Goal: Information Seeking & Learning: Learn about a topic

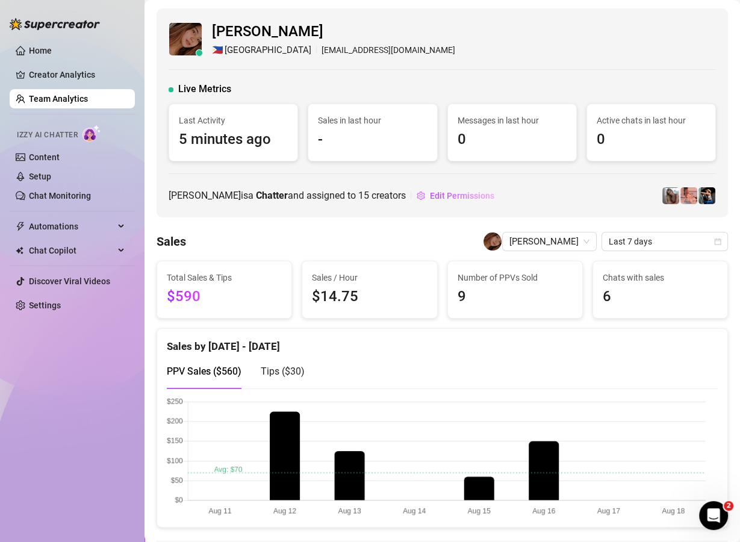
click at [88, 101] on link "Team Analytics" at bounding box center [58, 99] width 59 height 10
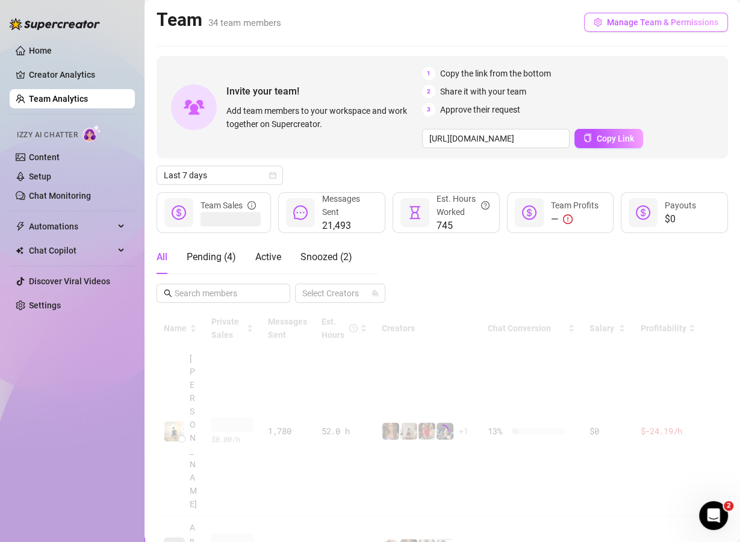
click at [627, 17] on span "Manage Team & Permissions" at bounding box center [662, 22] width 111 height 10
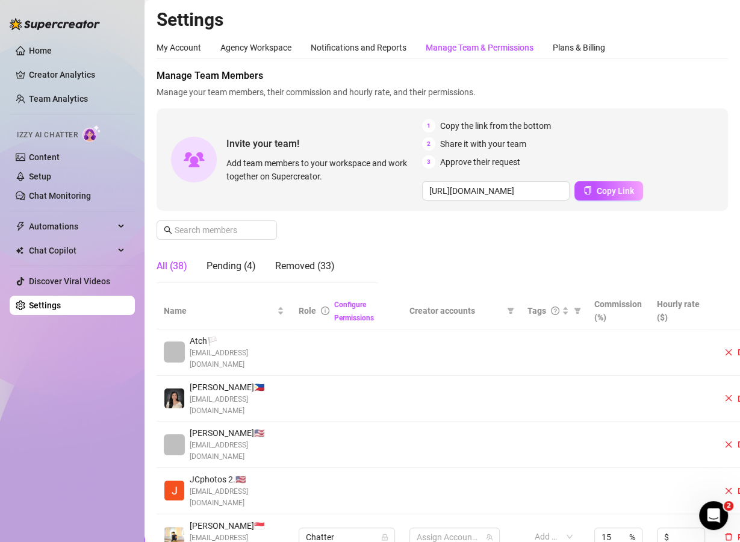
click at [479, 51] on div "Manage Team & Permissions" at bounding box center [480, 47] width 108 height 13
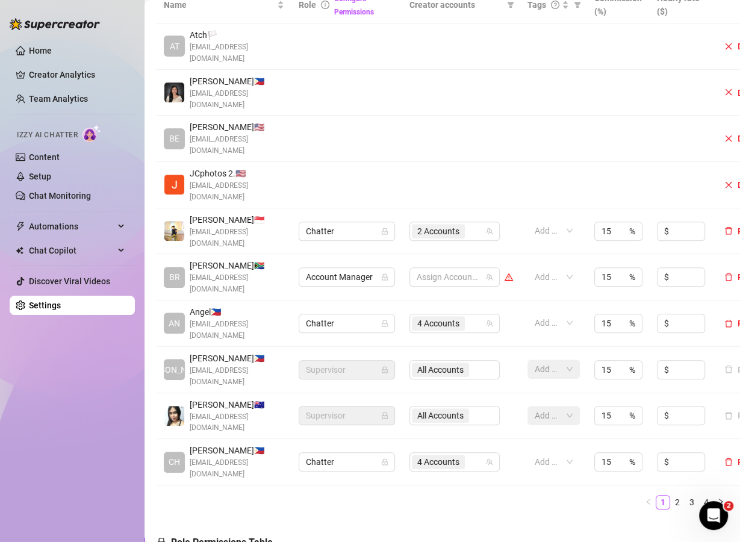
scroll to position [328, 0]
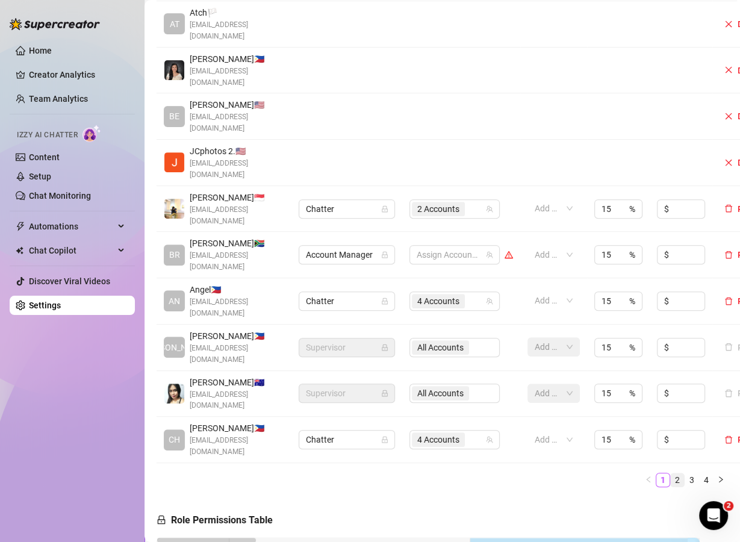
click at [671, 473] on link "2" at bounding box center [677, 479] width 13 height 13
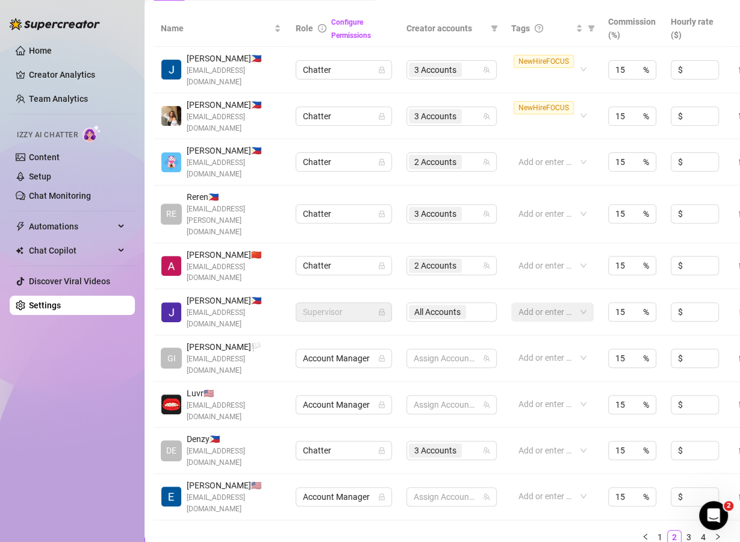
scroll to position [289, 3]
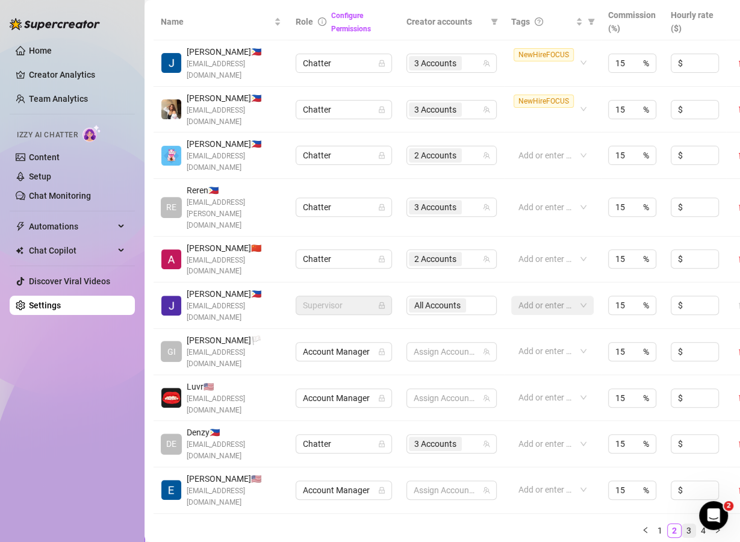
click at [682, 524] on link "3" at bounding box center [688, 530] width 13 height 13
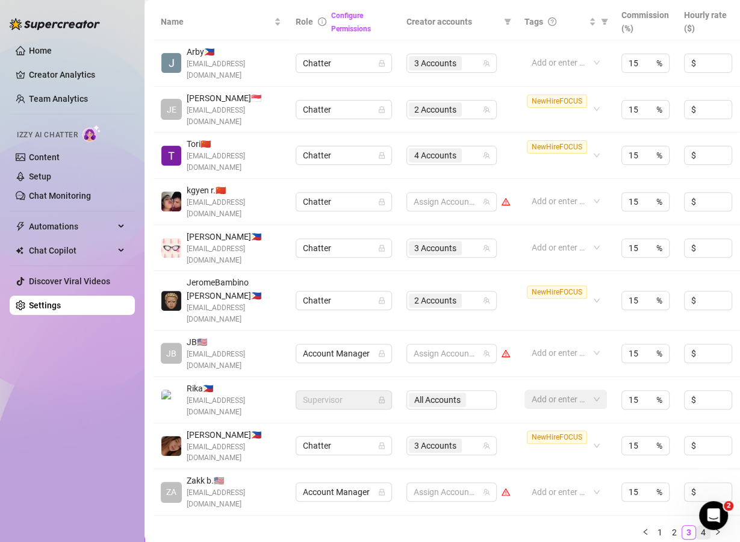
click at [697, 526] on link "4" at bounding box center [703, 532] width 13 height 13
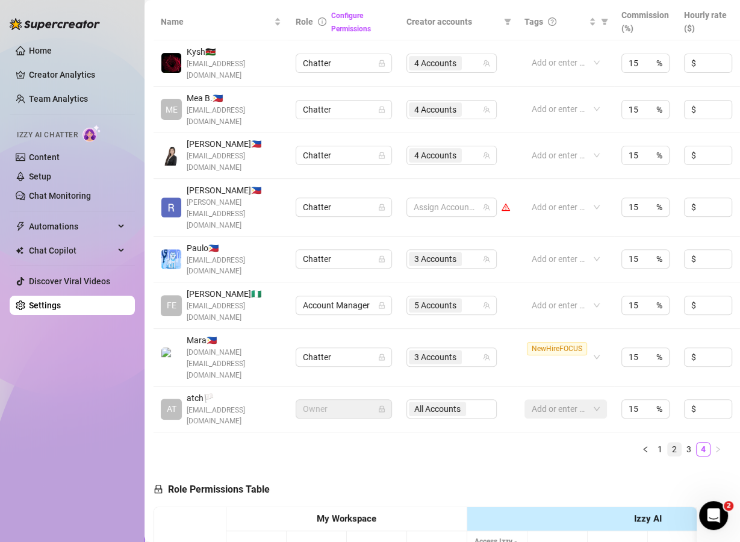
click at [668, 442] on link "2" at bounding box center [674, 448] width 13 height 13
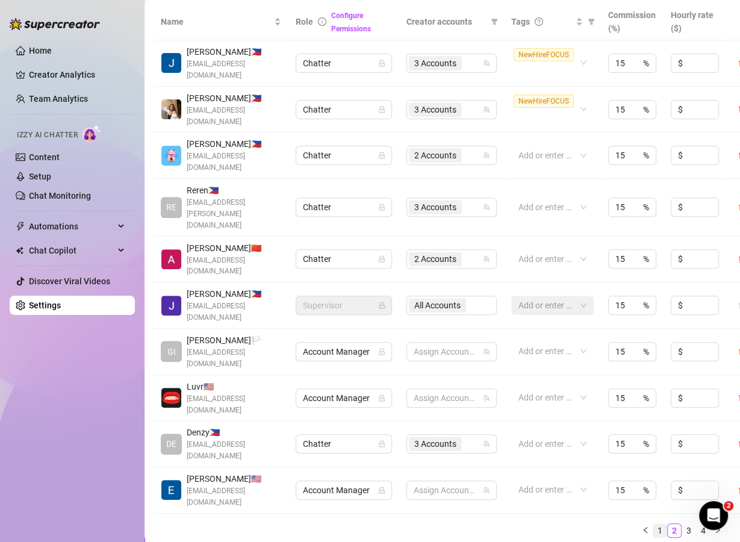
click at [653, 524] on link "1" at bounding box center [659, 530] width 13 height 13
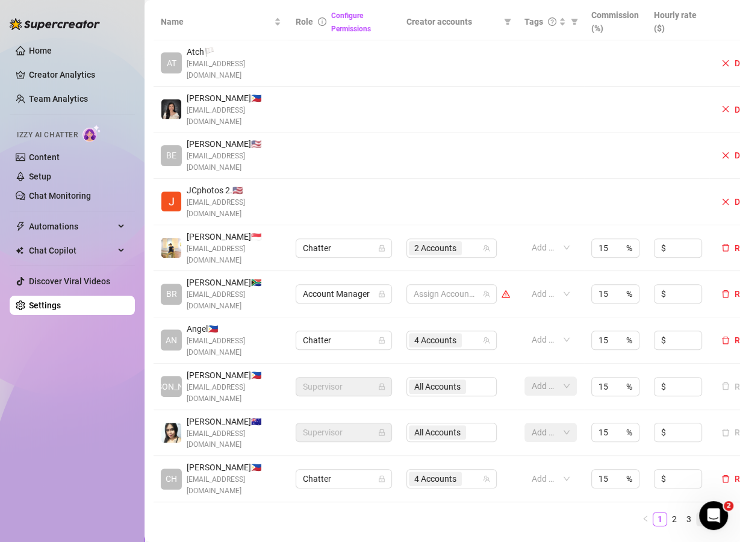
click at [697, 512] on link "4" at bounding box center [703, 518] width 13 height 13
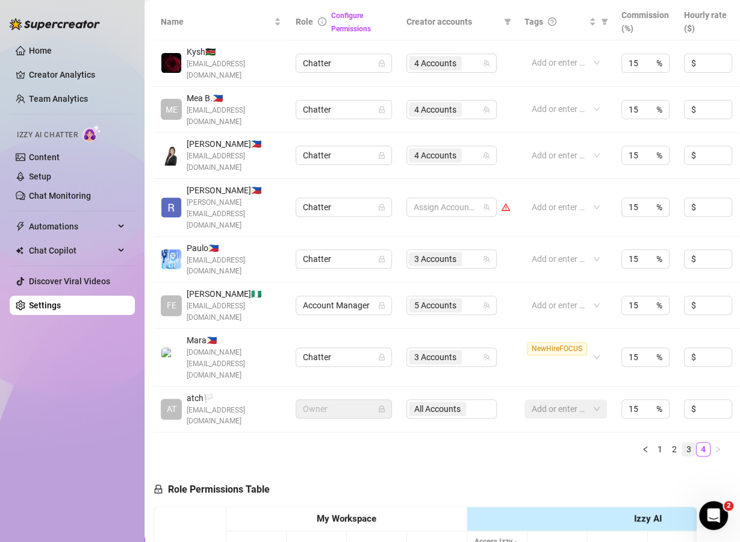
click at [682, 442] on link "3" at bounding box center [688, 448] width 13 height 13
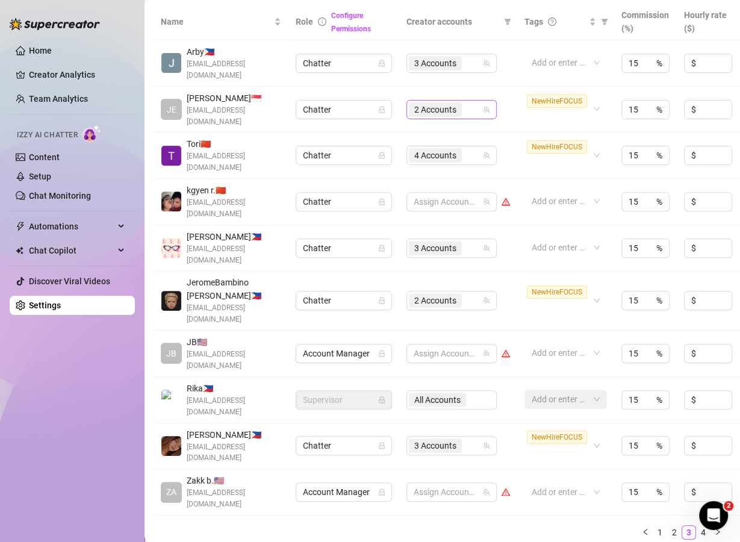
click at [470, 101] on div "2 Accounts" at bounding box center [445, 109] width 73 height 17
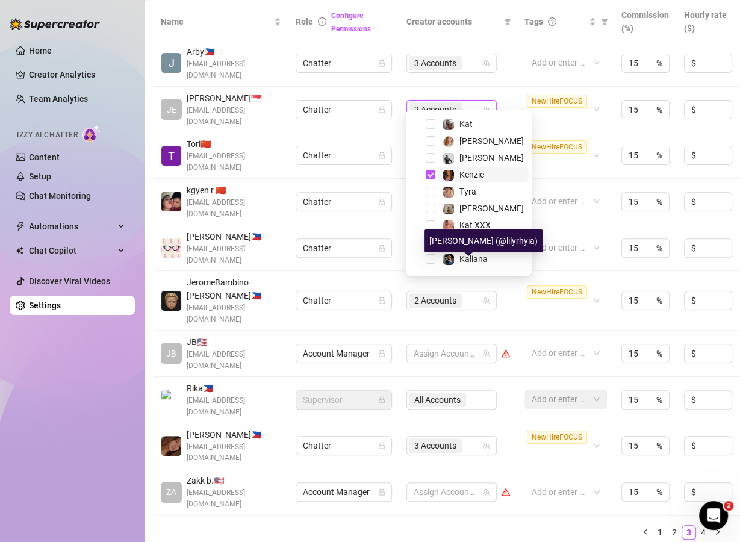
scroll to position [47, 0]
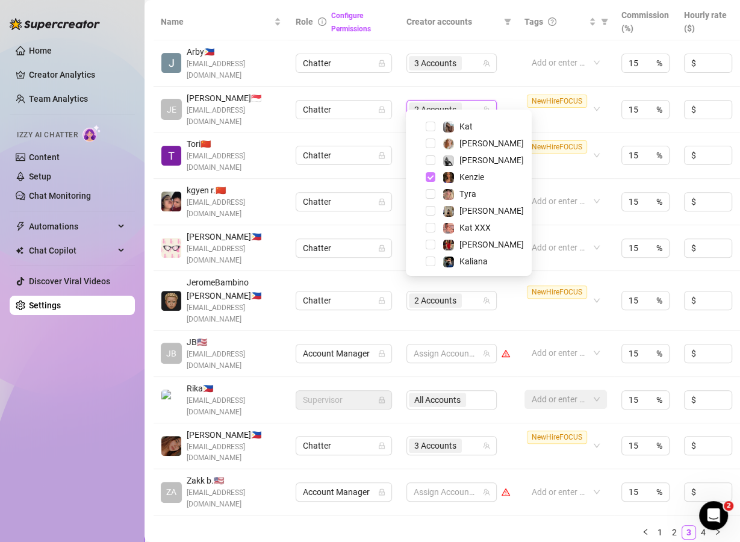
click at [435, 175] on span "Select tree node" at bounding box center [431, 177] width 10 height 10
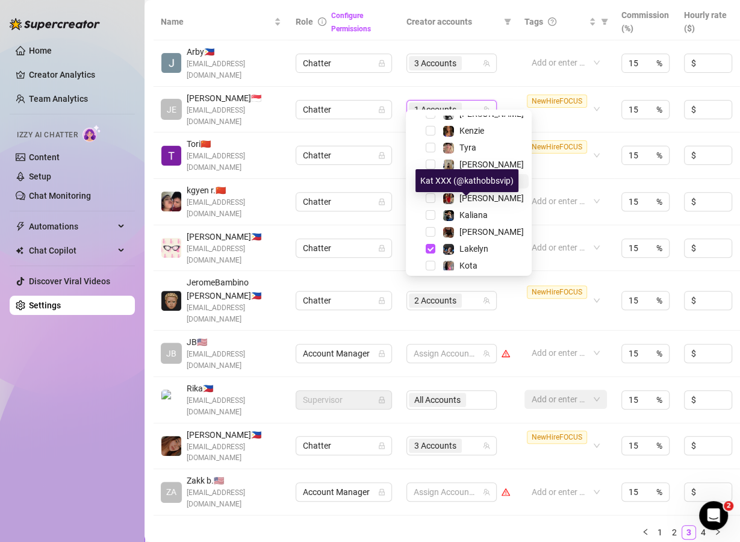
scroll to position [98, 0]
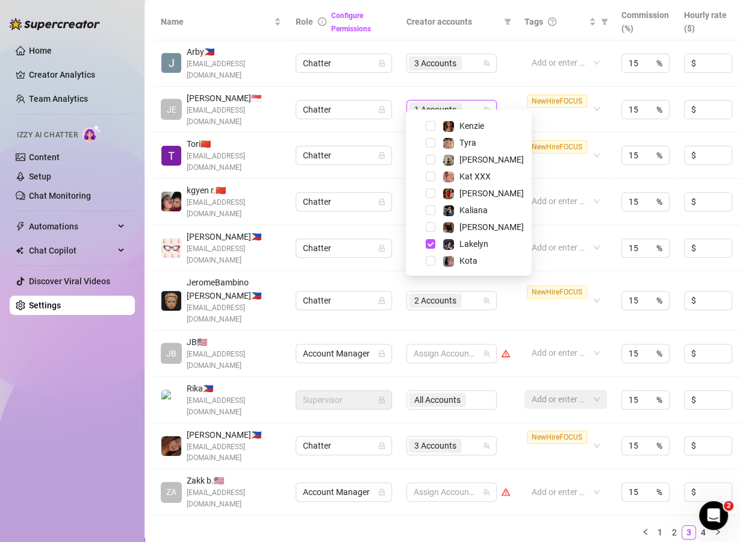
click at [445, 234] on div "[PERSON_NAME]" at bounding box center [469, 227] width 120 height 14
click at [442, 243] on div at bounding box center [448, 244] width 12 height 14
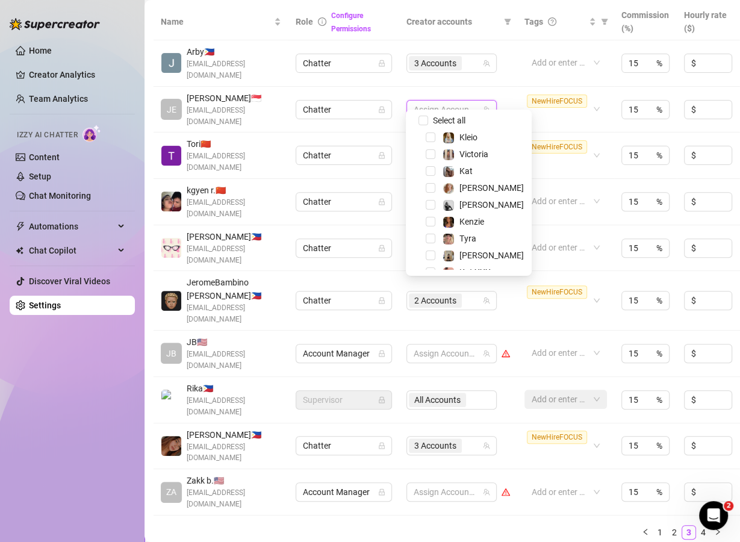
scroll to position [0, 0]
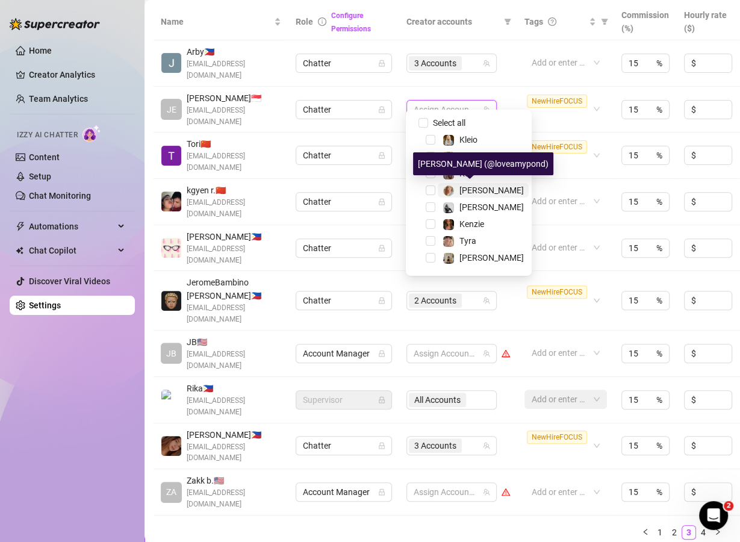
click at [459, 188] on span "[PERSON_NAME]" at bounding box center [491, 190] width 64 height 10
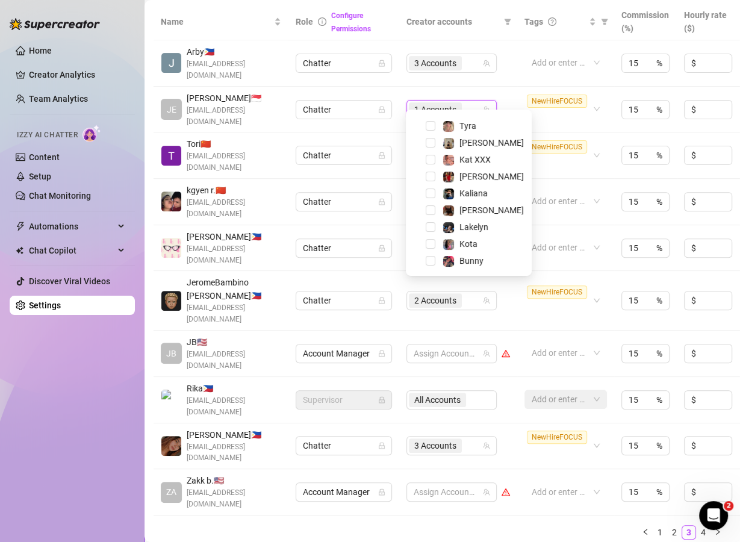
scroll to position [16, 0]
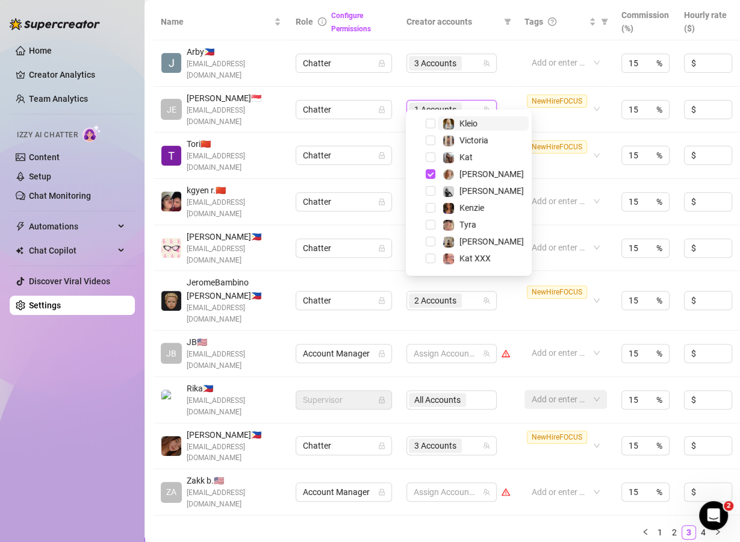
click at [468, 101] on div "1 Accounts" at bounding box center [445, 109] width 73 height 17
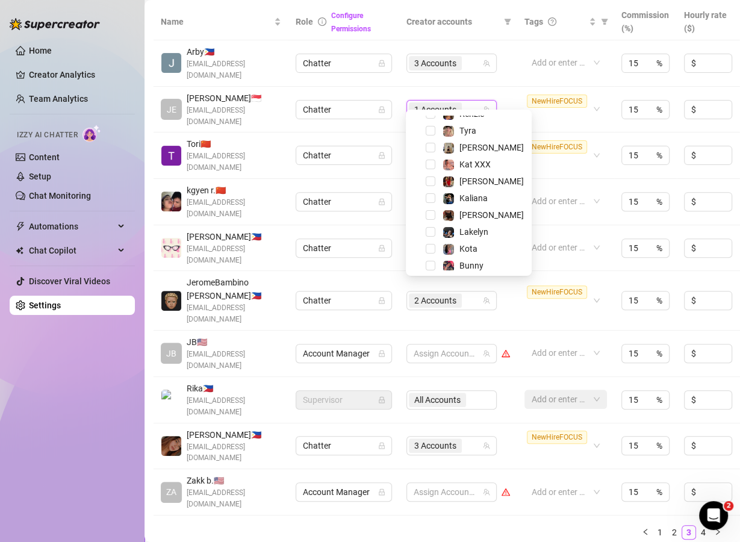
scroll to position [111, 0]
click at [477, 214] on span "[PERSON_NAME]" at bounding box center [491, 215] width 64 height 10
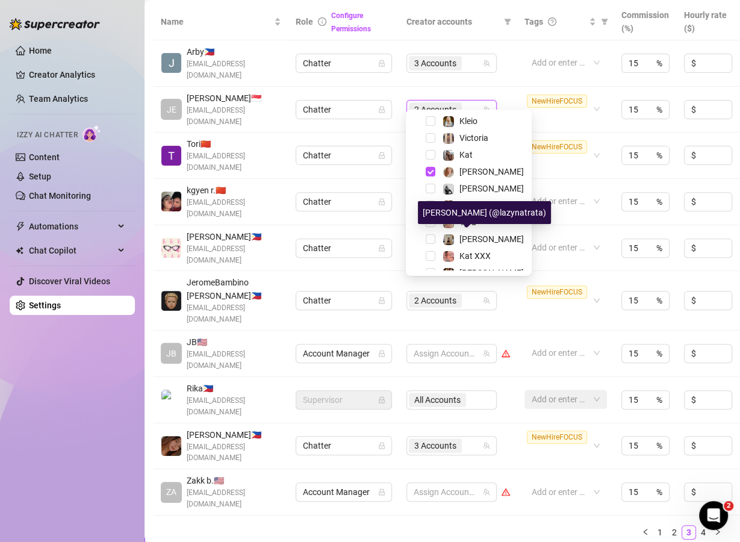
scroll to position [17, 0]
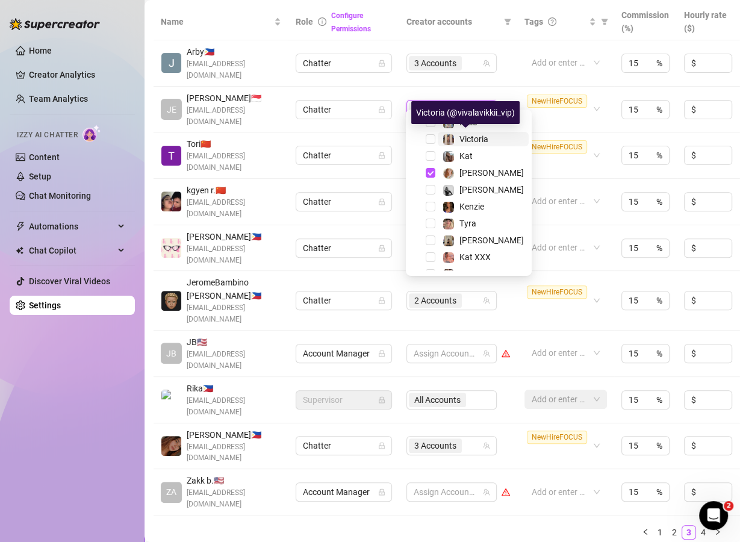
click at [472, 141] on span "Victoria" at bounding box center [473, 139] width 29 height 10
click at [554, 156] on div "NewHireFOCUS" at bounding box center [559, 155] width 65 height 31
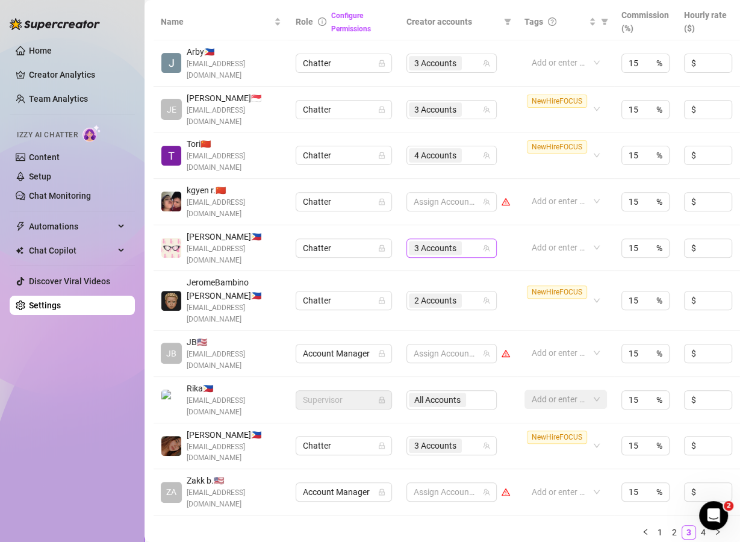
click at [477, 240] on div "3 Accounts" at bounding box center [445, 248] width 73 height 17
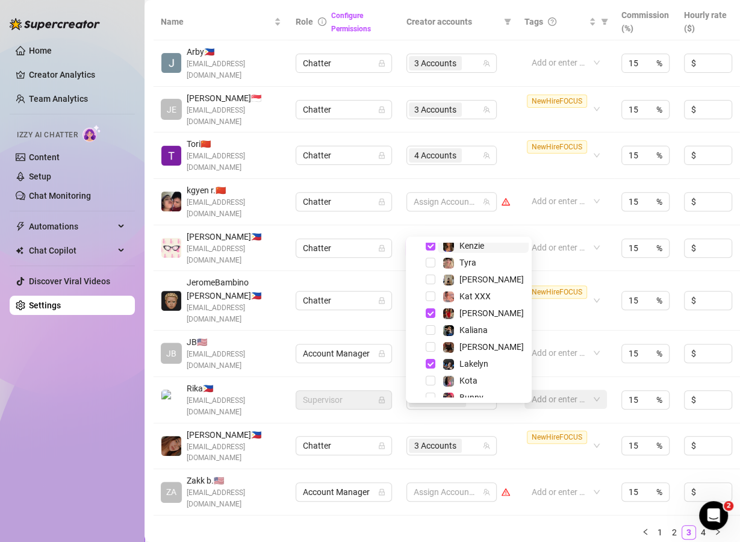
scroll to position [109, 0]
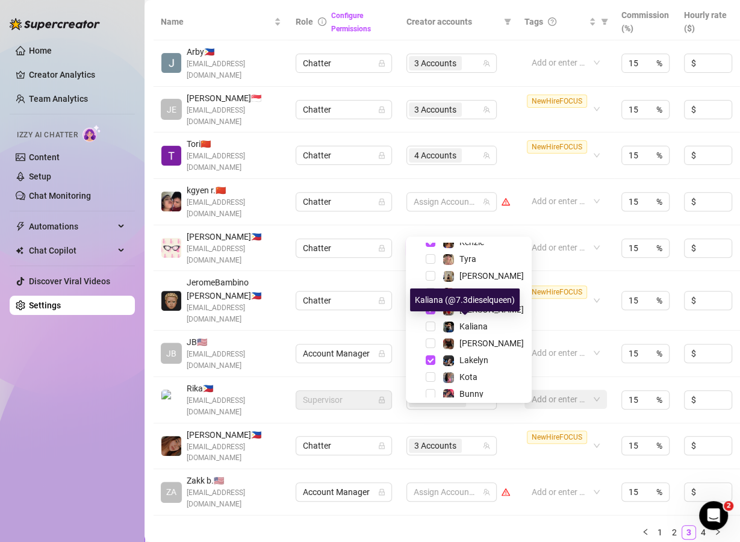
click at [467, 307] on div "Kaliana (@7.3dieselqueen)" at bounding box center [465, 299] width 110 height 23
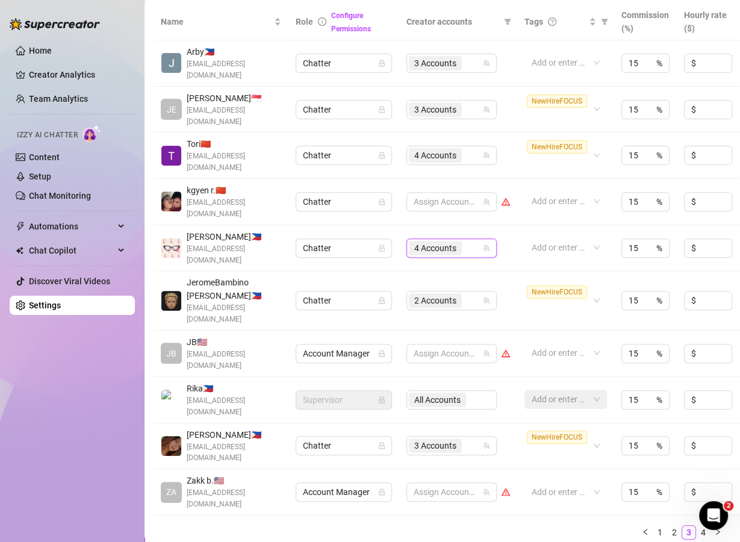
click at [488, 244] on icon "team" at bounding box center [486, 247] width 7 height 7
click at [466, 240] on div "4 Accounts" at bounding box center [445, 248] width 73 height 17
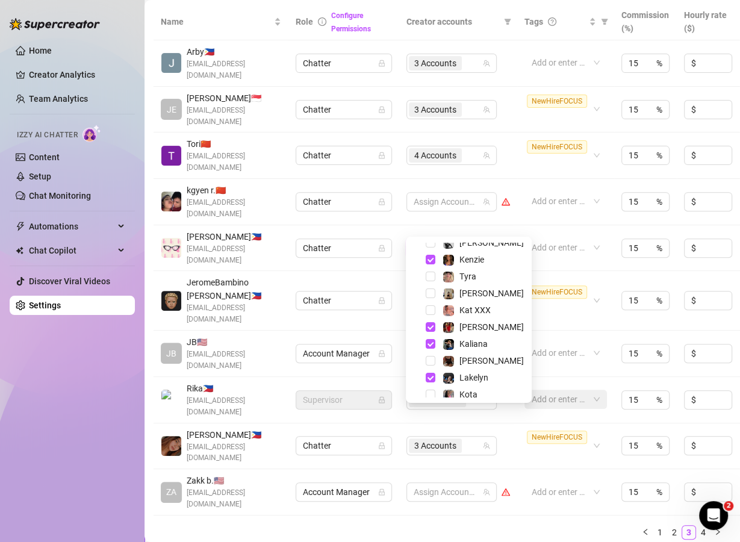
scroll to position [92, 0]
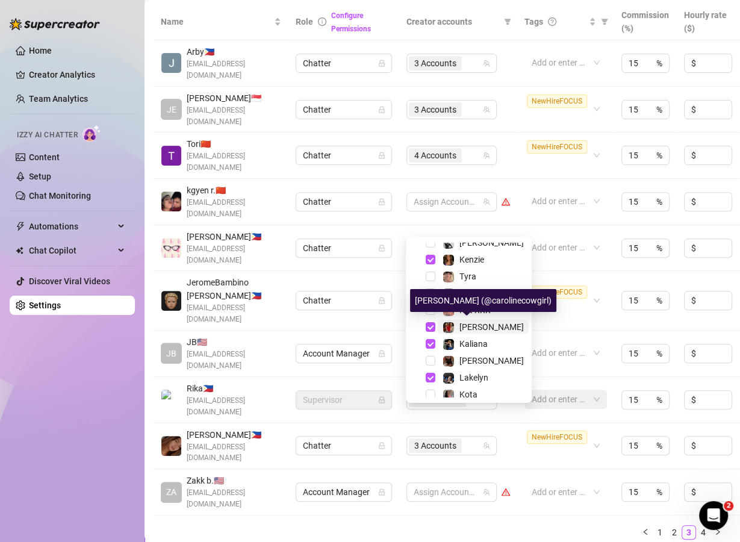
click at [449, 327] on img at bounding box center [448, 327] width 11 height 11
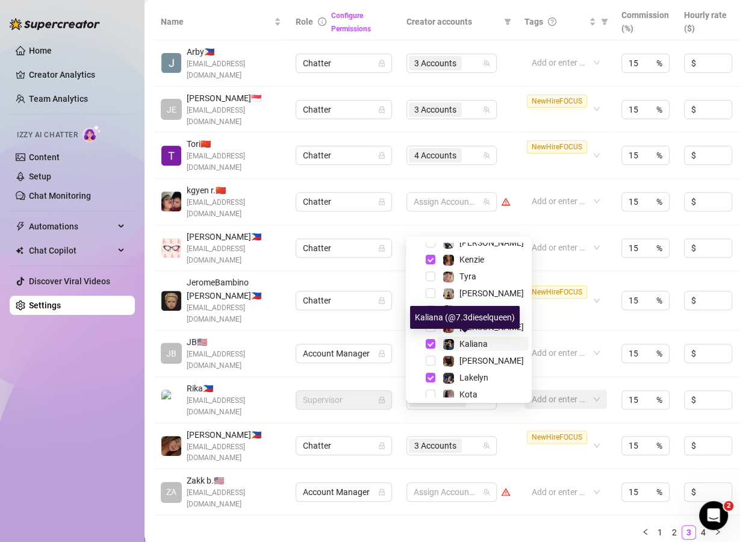
click at [445, 341] on img at bounding box center [448, 344] width 11 height 11
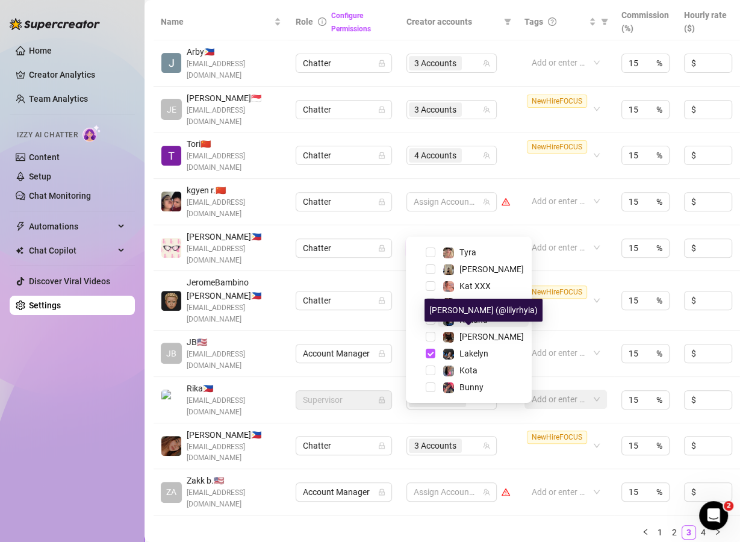
scroll to position [116, 0]
click at [542, 331] on td "Add or enter new" at bounding box center [565, 354] width 97 height 46
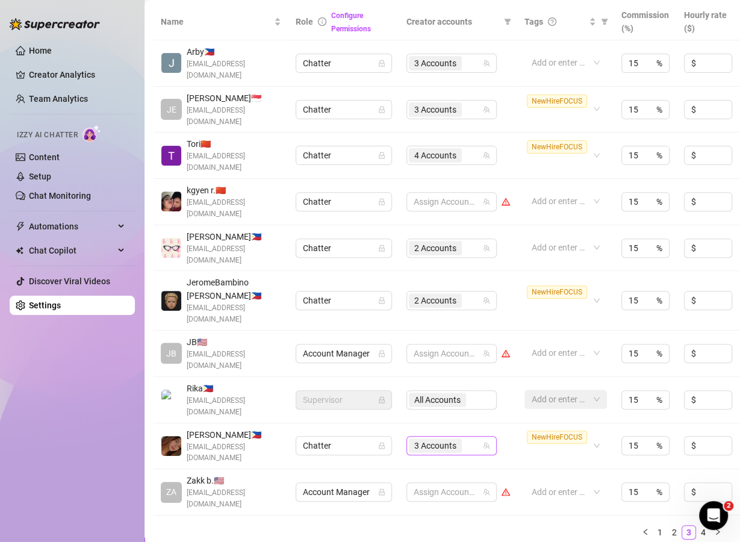
click at [473, 437] on div "3 Accounts" at bounding box center [445, 445] width 73 height 17
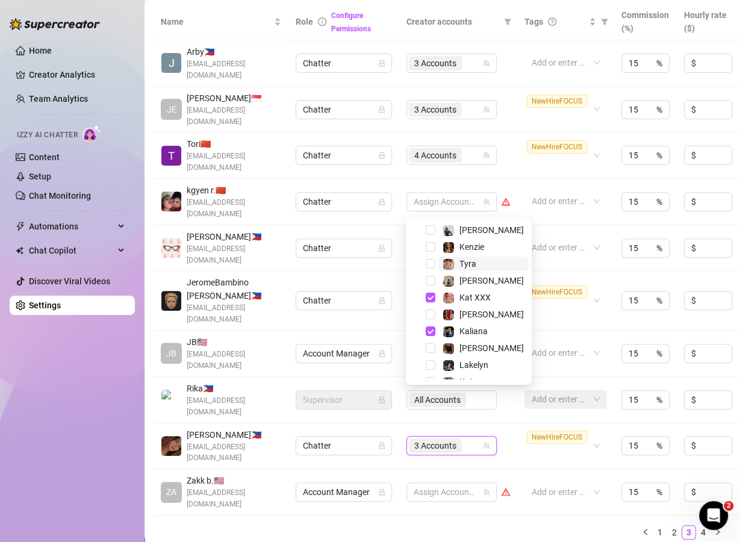
scroll to position [86, 0]
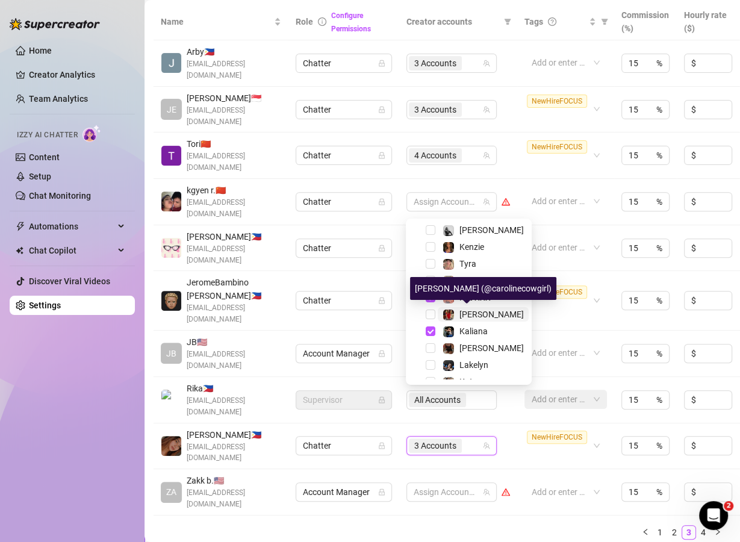
click at [459, 314] on span "[PERSON_NAME]" at bounding box center [491, 314] width 64 height 10
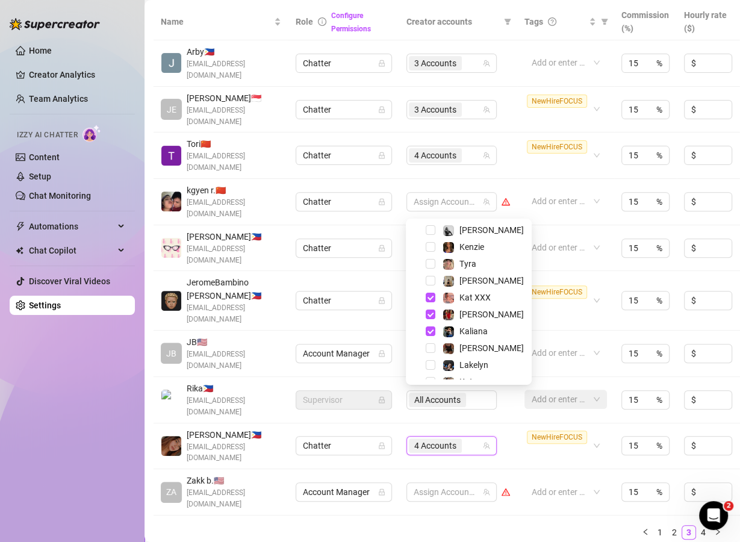
click at [442, 461] on div "Name Role Configure Permissions Creator accounts Tags Commission (%) Hourly rat…" at bounding box center [439, 272] width 571 height 536
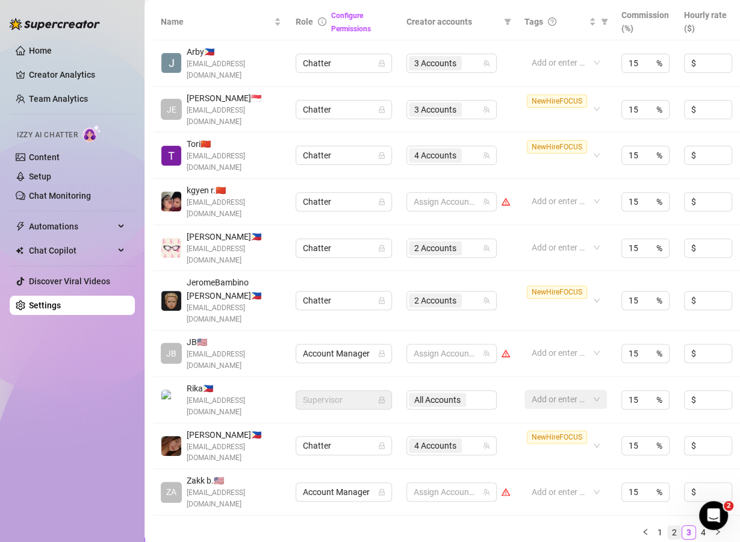
click at [668, 526] on link "2" at bounding box center [674, 532] width 13 height 13
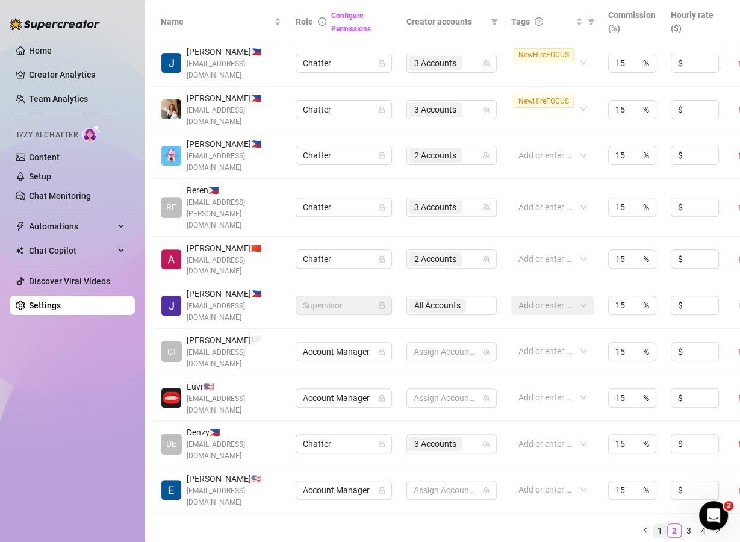
click at [653, 523] on li "1" at bounding box center [660, 530] width 14 height 14
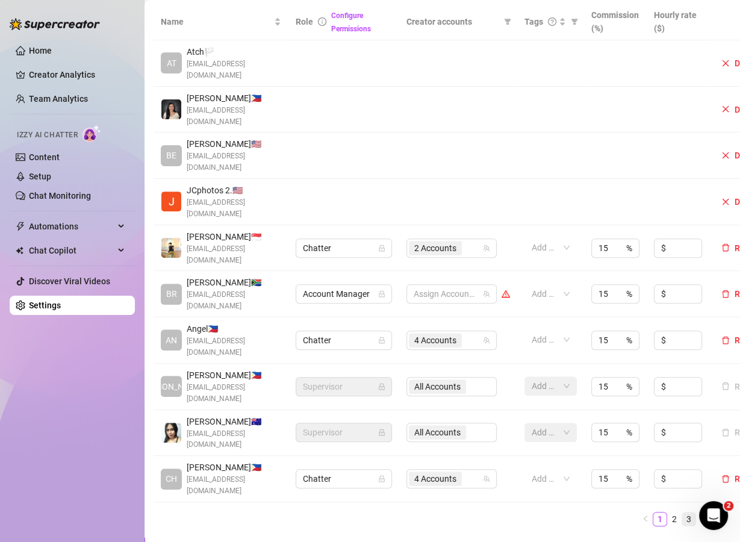
click at [682, 512] on link "3" at bounding box center [688, 518] width 13 height 13
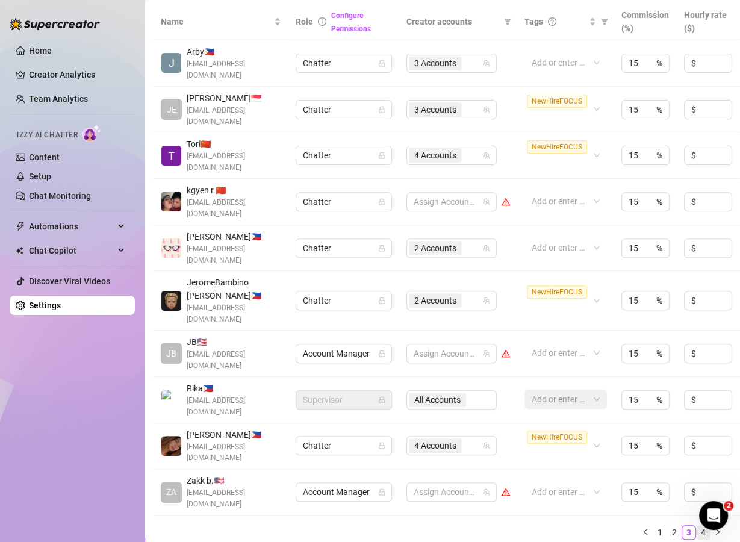
click at [697, 526] on link "4" at bounding box center [703, 532] width 13 height 13
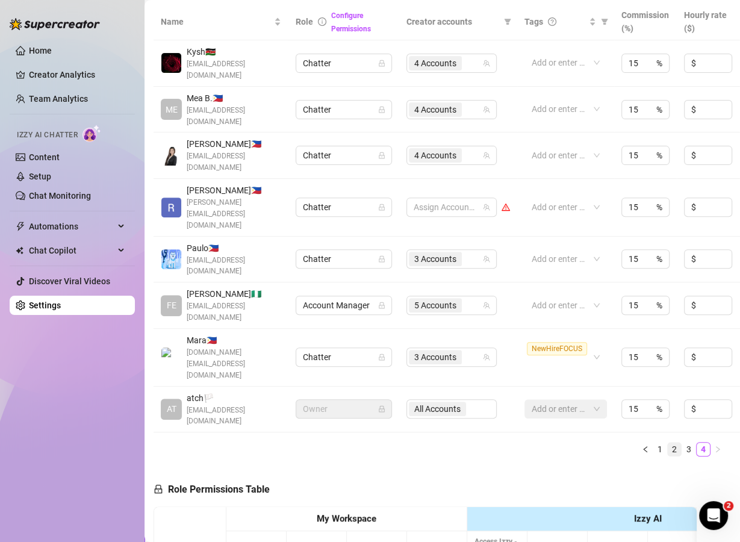
click at [668, 442] on link "2" at bounding box center [674, 448] width 13 height 13
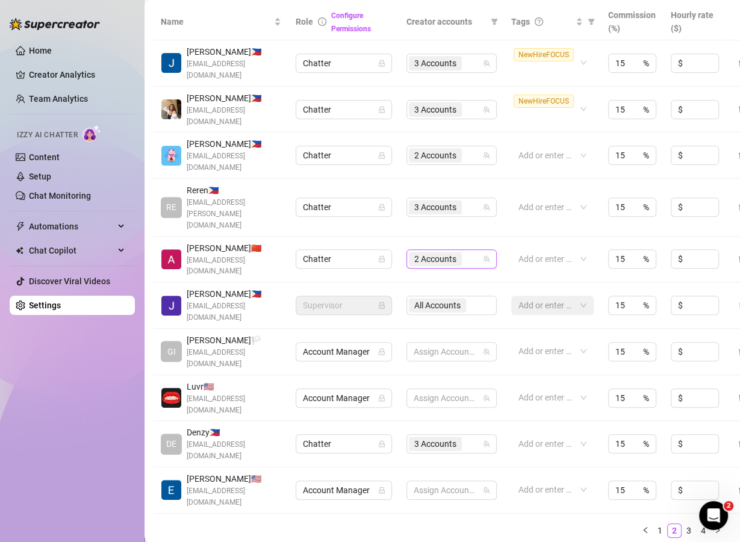
click at [471, 250] on div "2 Accounts" at bounding box center [445, 258] width 73 height 17
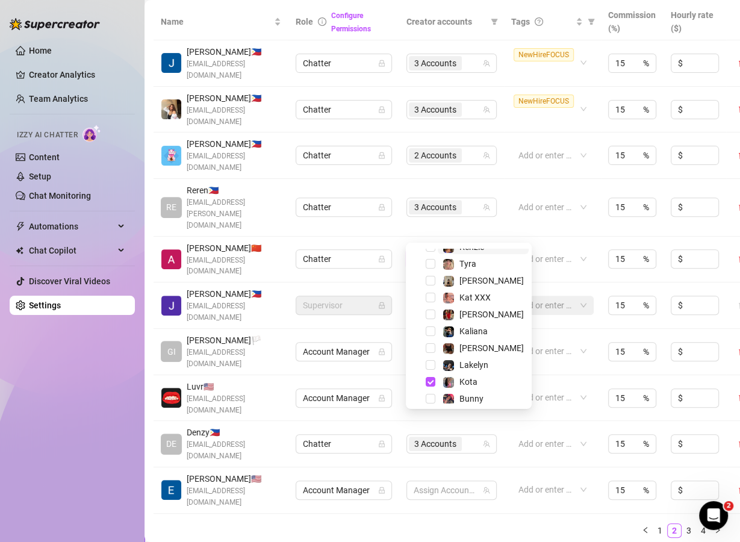
scroll to position [116, 0]
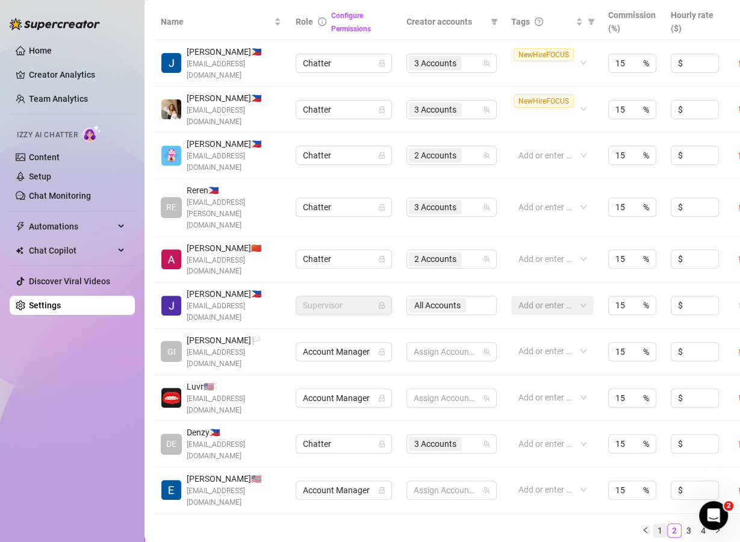
click at [653, 524] on link "1" at bounding box center [659, 530] width 13 height 13
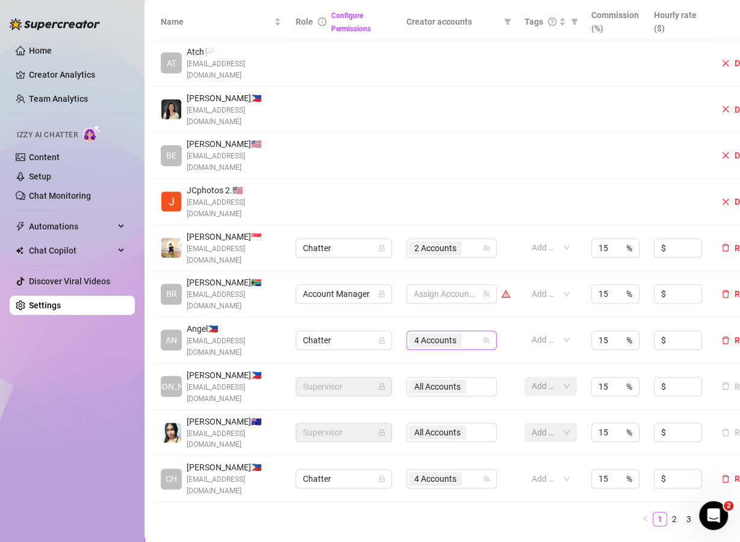
click at [475, 332] on div "4 Accounts" at bounding box center [445, 340] width 73 height 17
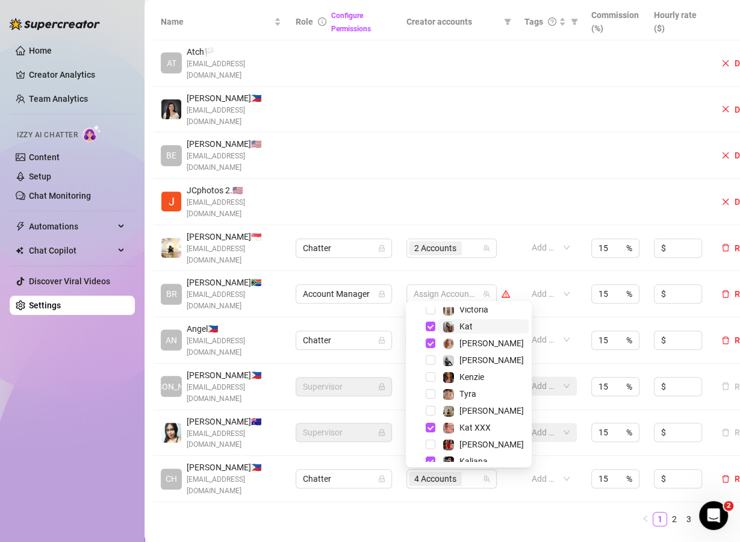
scroll to position [39, 0]
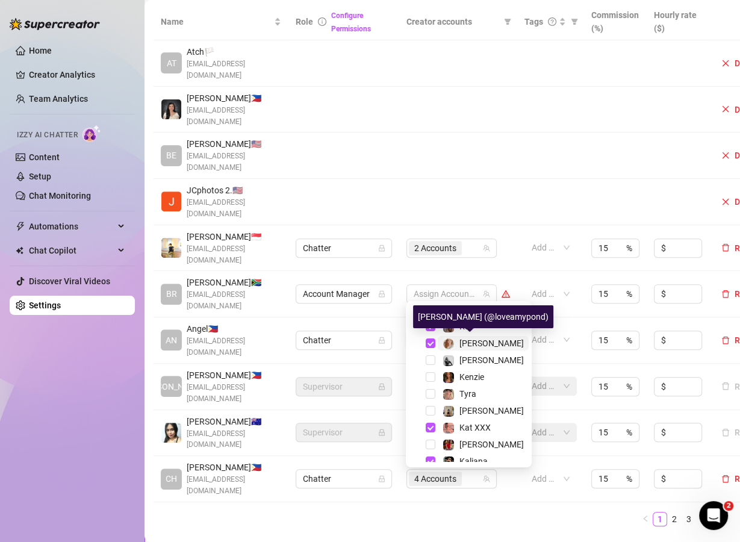
click at [473, 343] on span "[PERSON_NAME]" at bounding box center [491, 343] width 64 height 10
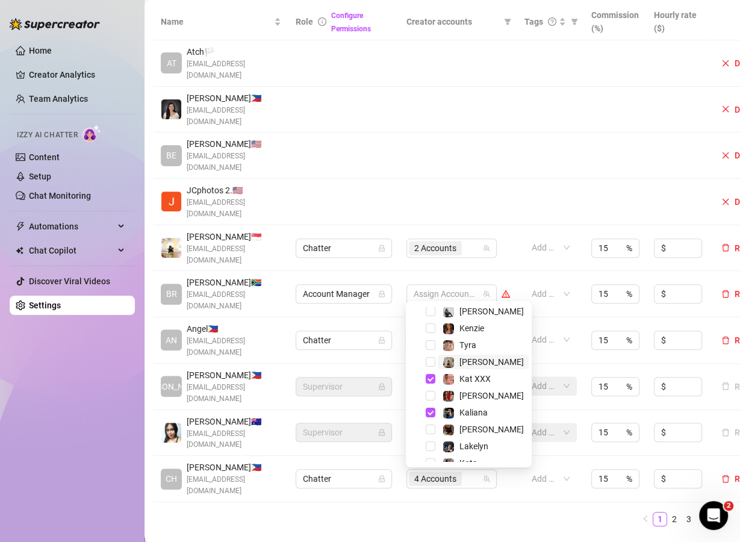
scroll to position [93, 0]
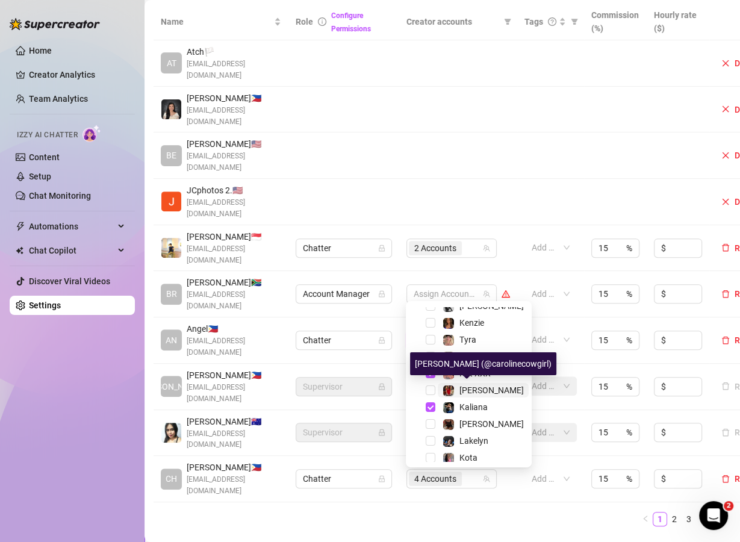
click at [466, 388] on span "[PERSON_NAME]" at bounding box center [491, 390] width 64 height 10
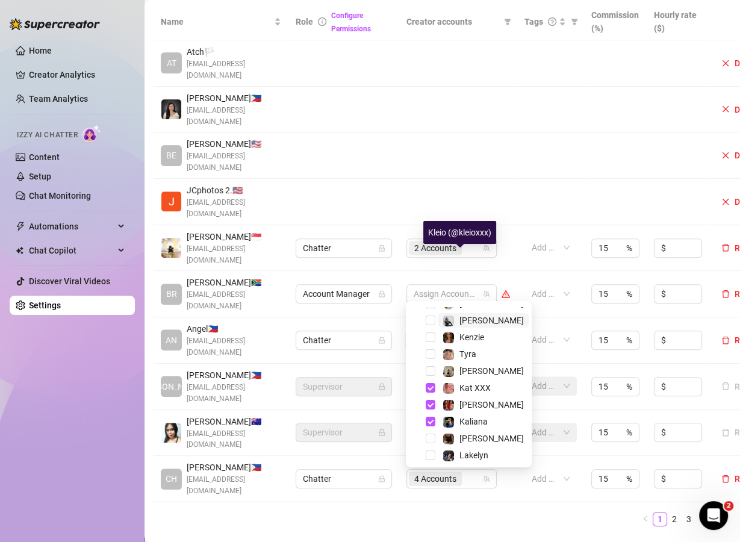
scroll to position [87, 0]
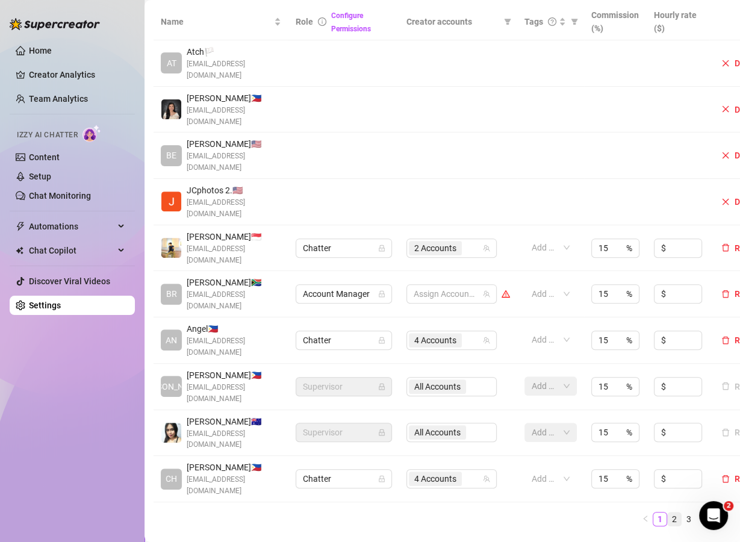
click at [668, 512] on link "2" at bounding box center [674, 518] width 13 height 13
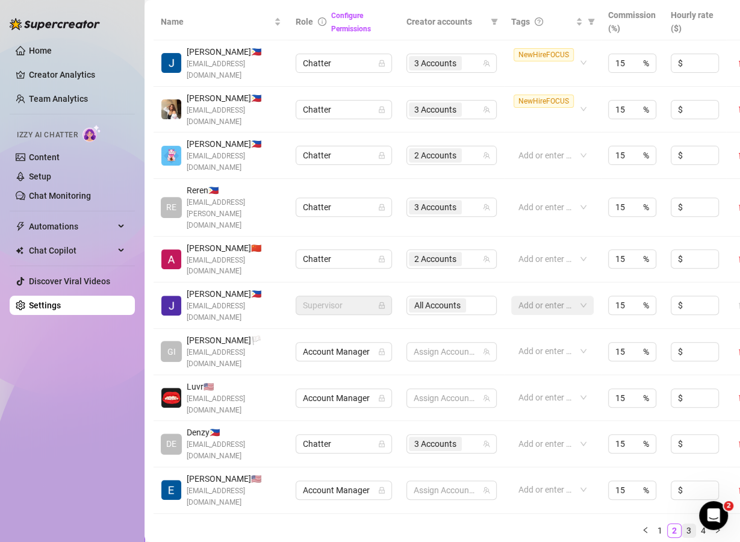
click at [682, 524] on link "3" at bounding box center [688, 530] width 13 height 13
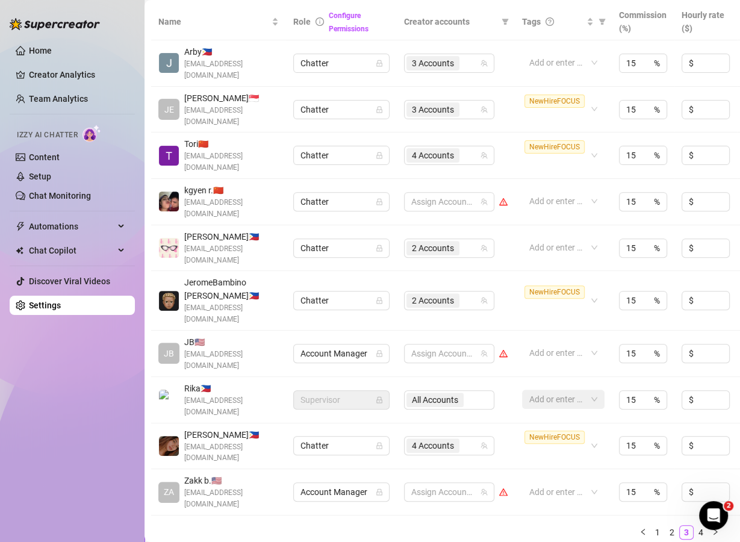
scroll to position [289, 5]
click at [694, 526] on link "4" at bounding box center [700, 532] width 13 height 13
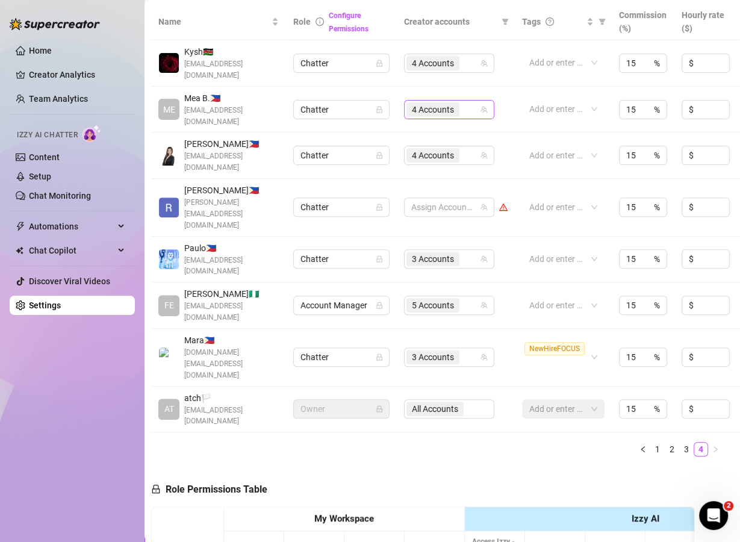
click at [462, 102] on input "search" at bounding box center [463, 109] width 2 height 14
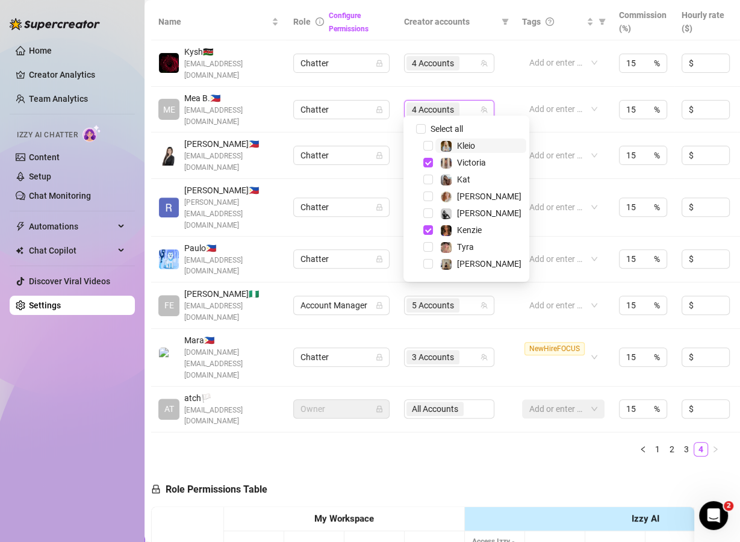
click at [472, 108] on div "4 Accounts" at bounding box center [442, 109] width 73 height 17
click at [468, 161] on span "Victoria" at bounding box center [471, 163] width 29 height 10
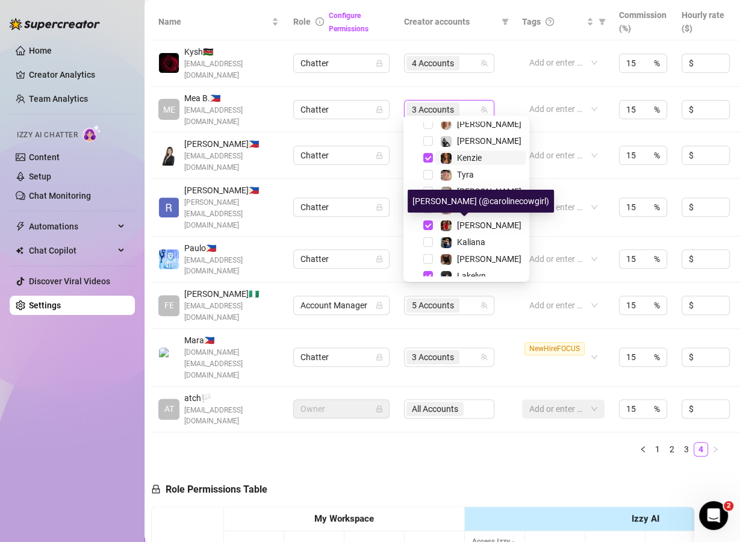
scroll to position [76, 0]
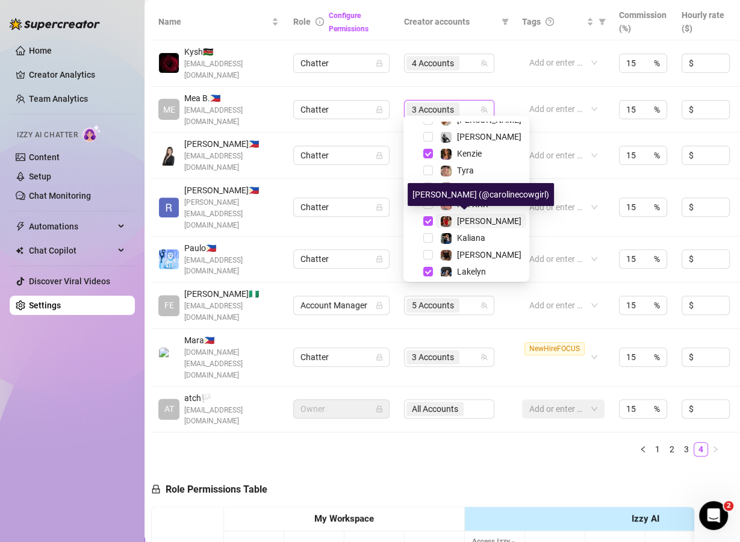
click at [462, 220] on span "[PERSON_NAME]" at bounding box center [489, 221] width 64 height 10
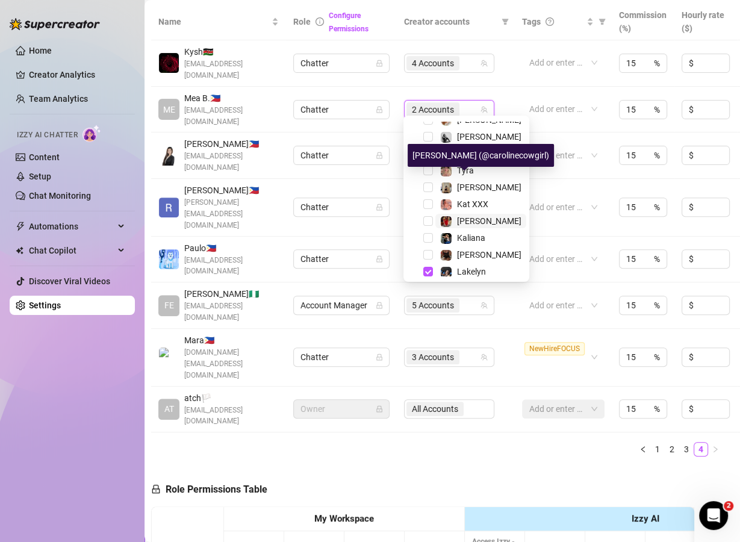
scroll to position [116, 0]
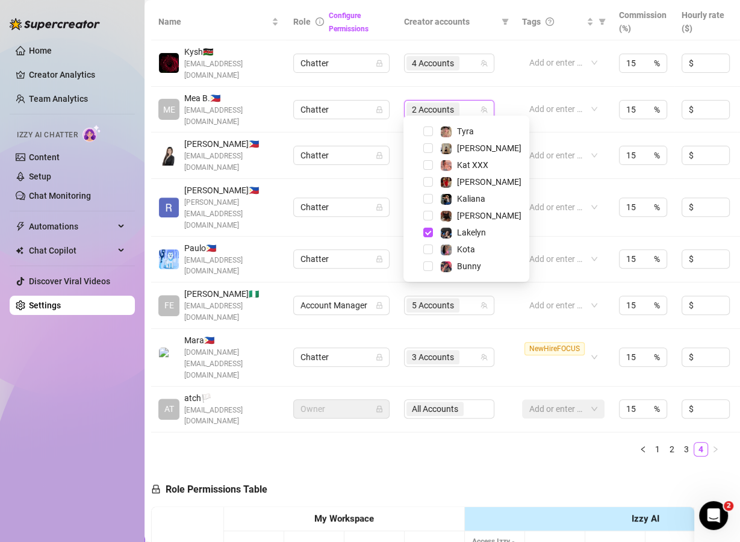
click at [482, 390] on div "Name Role Configure Permissions Creator accounts Tags Commission (%) Hourly rat…" at bounding box center [436, 235] width 571 height 462
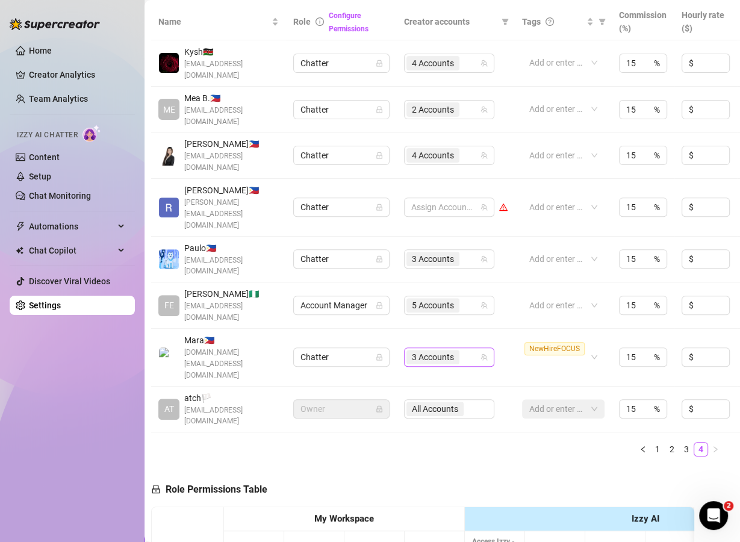
click at [464, 349] on div "3 Accounts" at bounding box center [442, 357] width 73 height 17
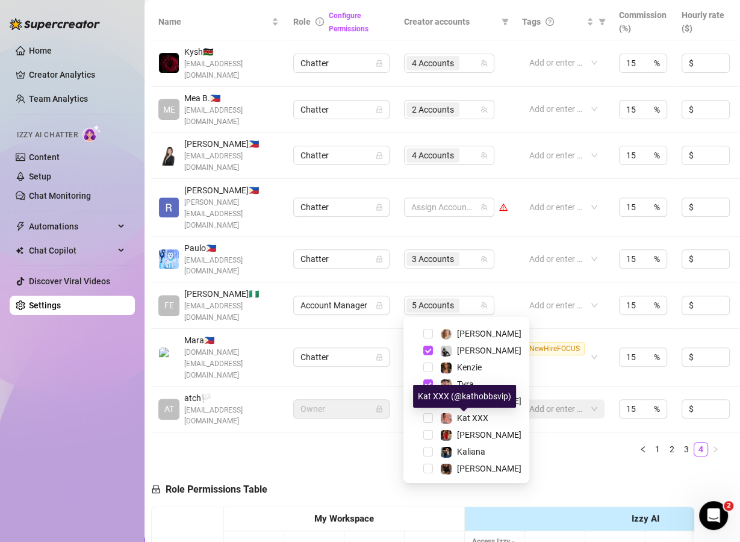
scroll to position [67, 0]
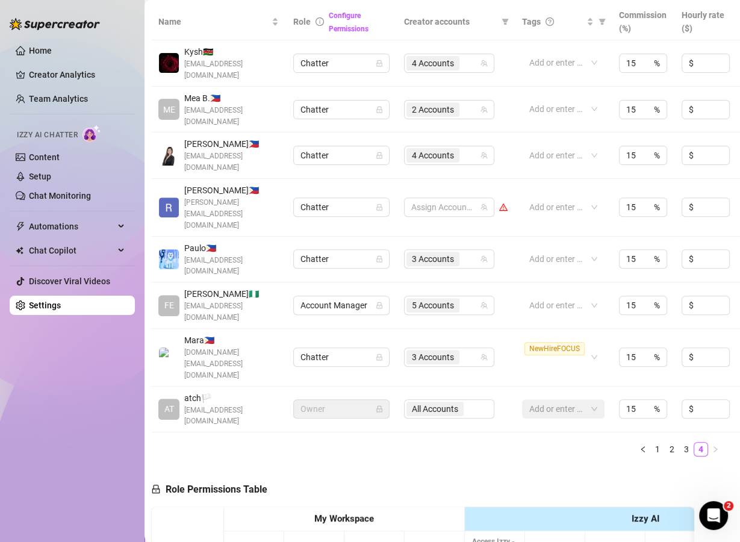
click at [564, 442] on ul "1 2 3 4" at bounding box center [436, 449] width 571 height 14
click at [473, 297] on div "5 Accounts" at bounding box center [442, 305] width 73 height 17
click at [463, 298] on input "search" at bounding box center [463, 305] width 2 height 14
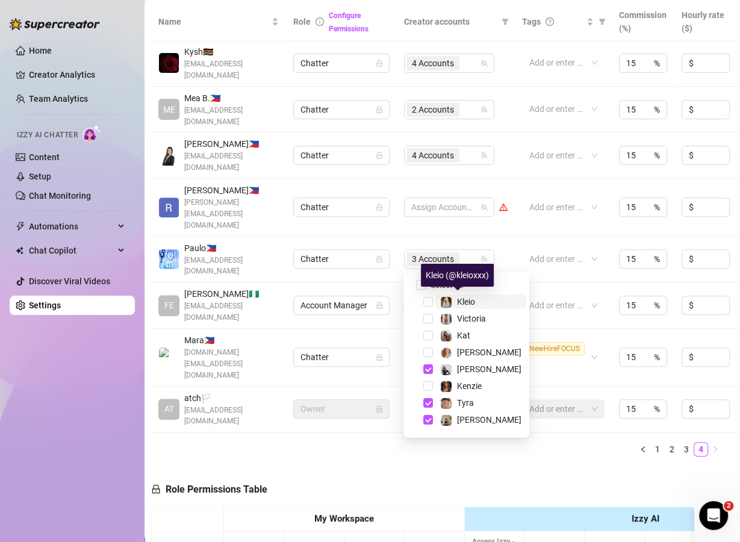
click at [466, 297] on span "Kleio" at bounding box center [466, 302] width 18 height 10
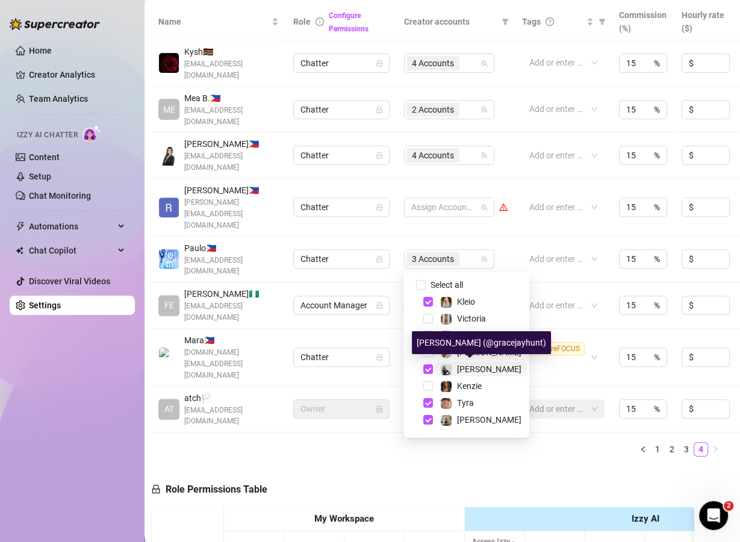
click at [462, 365] on span "[PERSON_NAME]" at bounding box center [489, 369] width 64 height 10
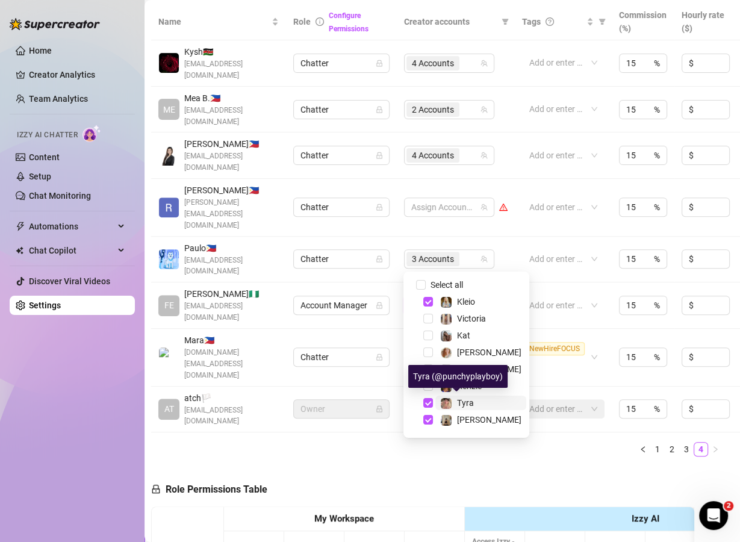
click at [462, 401] on span "Tyra" at bounding box center [465, 403] width 17 height 10
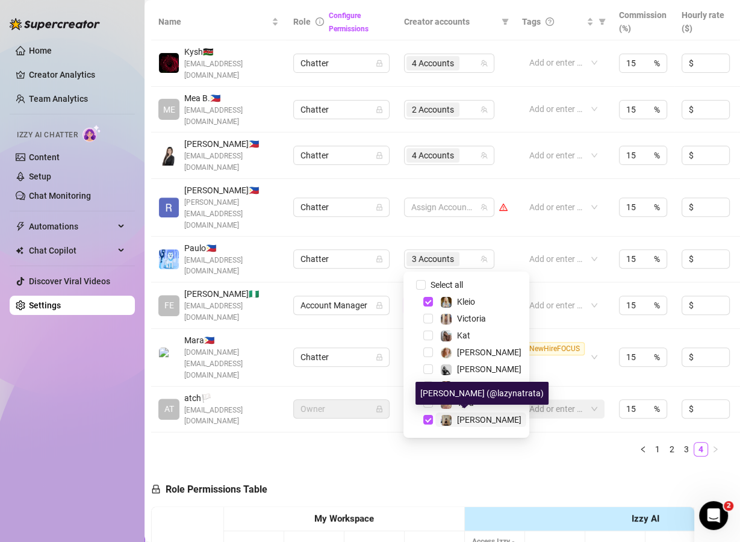
click at [463, 415] on span "[PERSON_NAME]" at bounding box center [489, 420] width 64 height 10
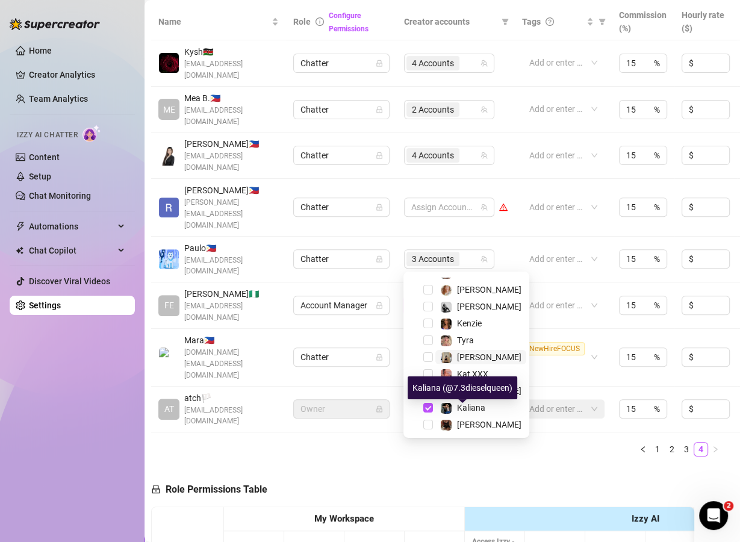
scroll to position [67, 0]
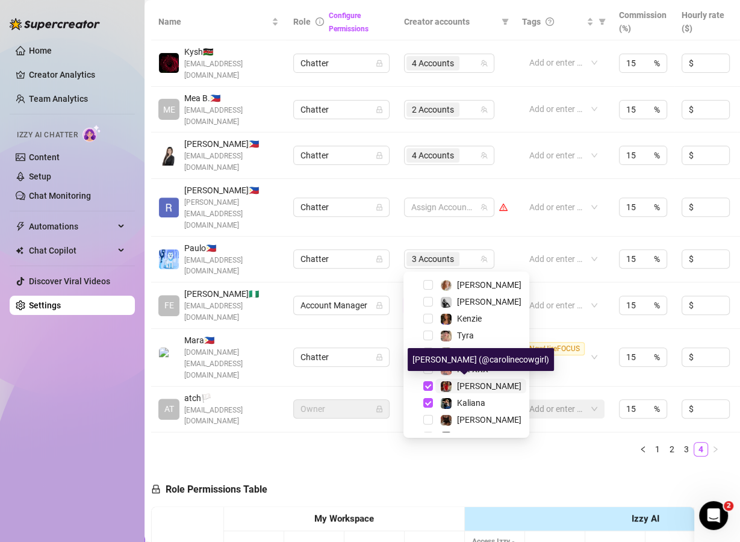
click at [462, 385] on span "[PERSON_NAME]" at bounding box center [489, 386] width 64 height 10
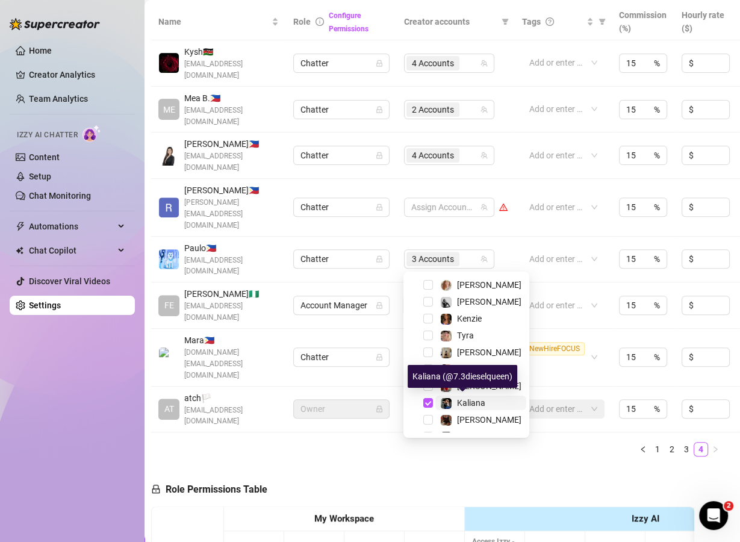
click at [460, 403] on span "Kaliana" at bounding box center [471, 403] width 28 height 10
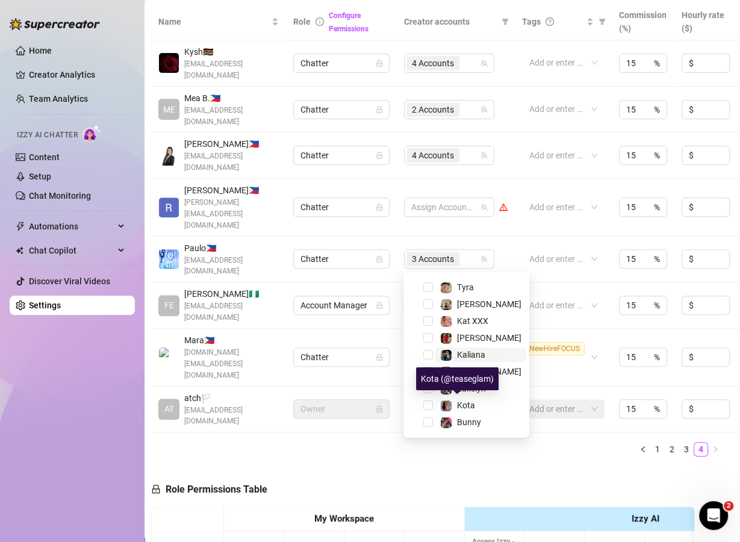
scroll to position [115, 0]
click at [460, 403] on span "Kota" at bounding box center [466, 406] width 18 height 10
click at [570, 442] on ul "1 2 3 4" at bounding box center [436, 449] width 571 height 14
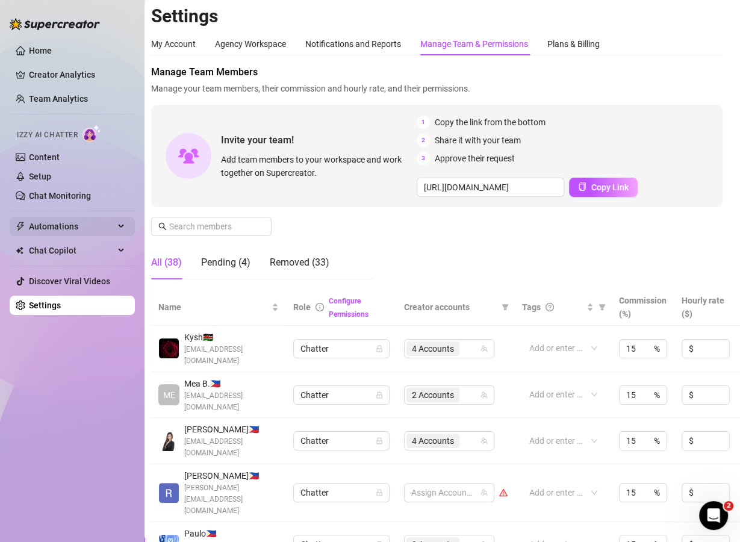
scroll to position [0, 5]
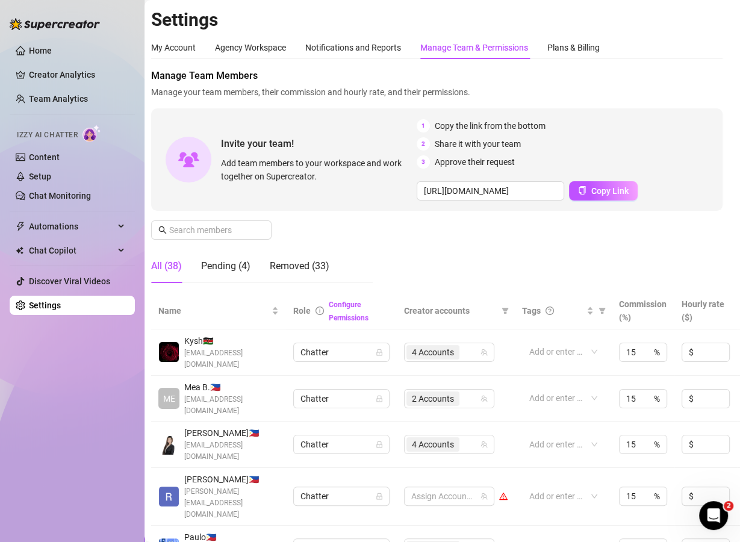
click at [66, 193] on link "Chat Monitoring" at bounding box center [60, 196] width 62 height 10
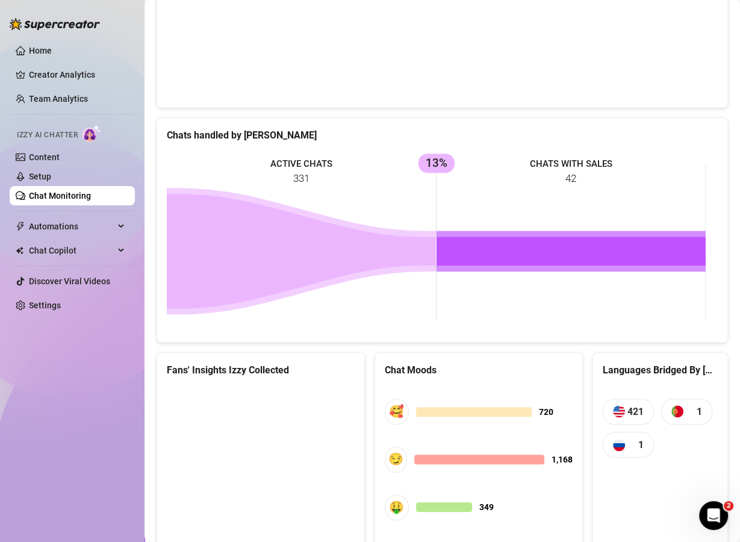
scroll to position [674, 0]
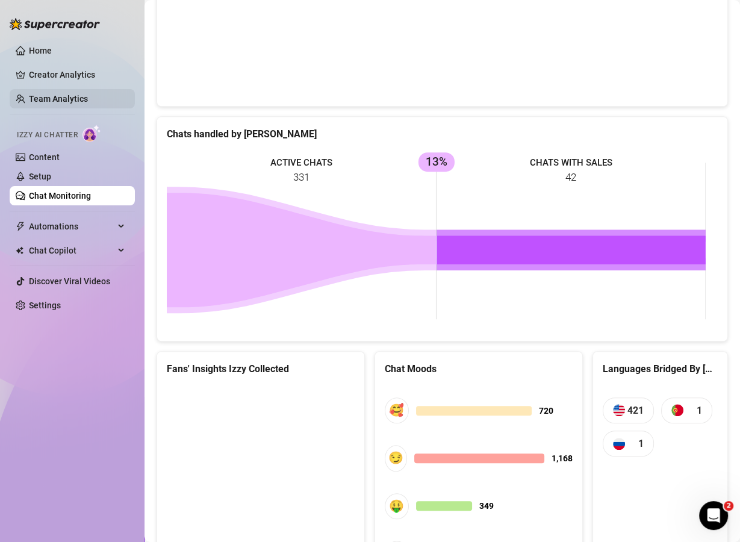
click at [75, 96] on link "Team Analytics" at bounding box center [58, 99] width 59 height 10
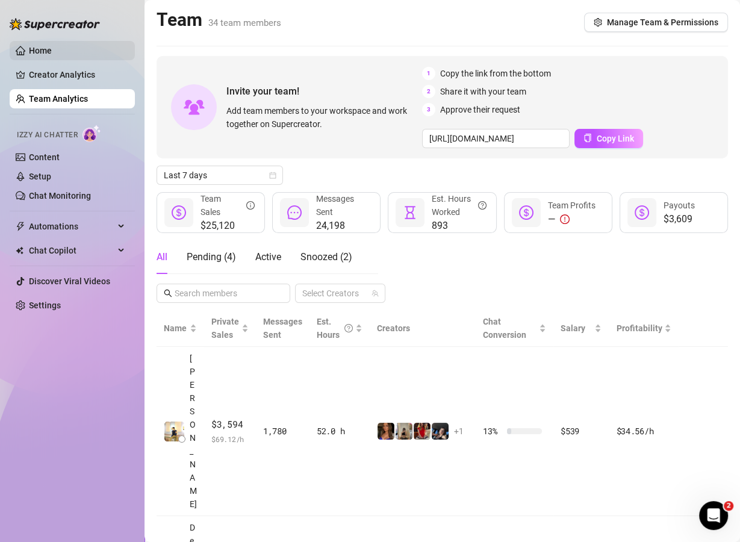
click at [52, 55] on link "Home" at bounding box center [40, 51] width 23 height 10
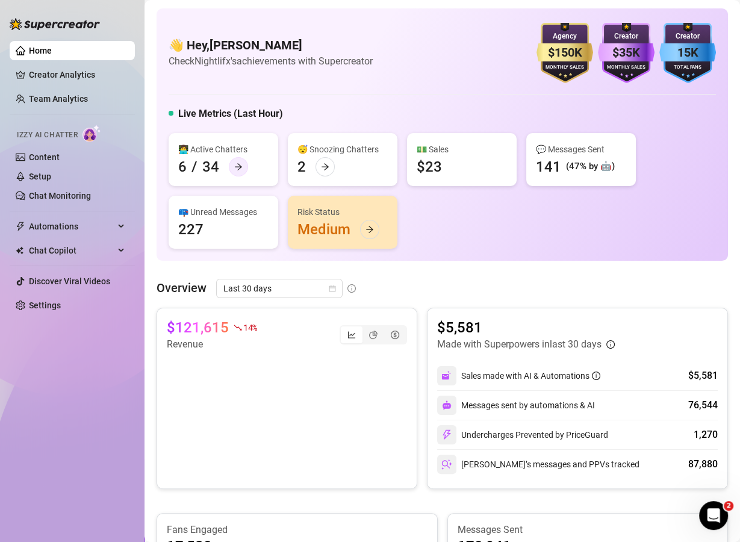
click at [240, 167] on icon "arrow-right" at bounding box center [238, 167] width 8 height 8
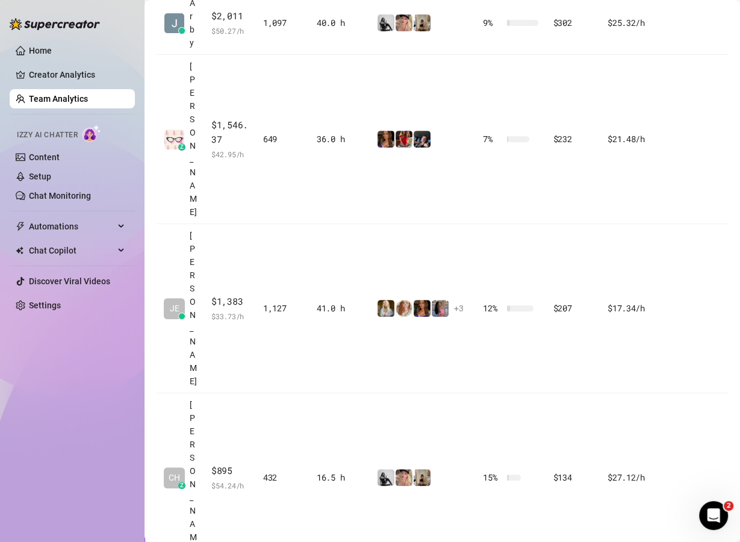
scroll to position [391, 0]
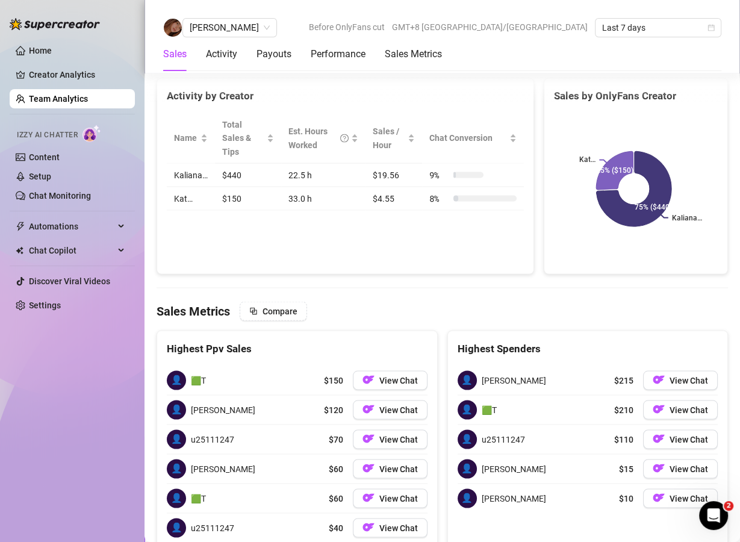
scroll to position [1789, 0]
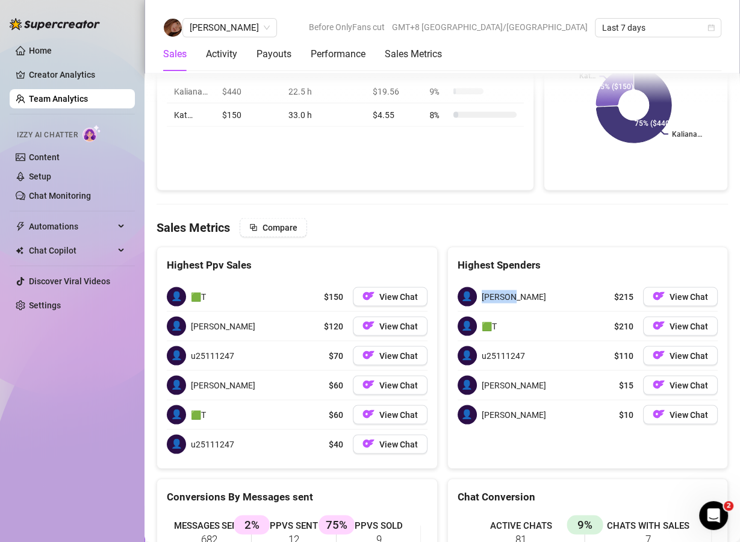
drag, startPoint x: 504, startPoint y: 222, endPoint x: 476, endPoint y: 225, distance: 28.5
click at [476, 282] on div "👤 [PERSON_NAME] $215 View Chat" at bounding box center [588, 296] width 261 height 29
copy span "[PERSON_NAME]"
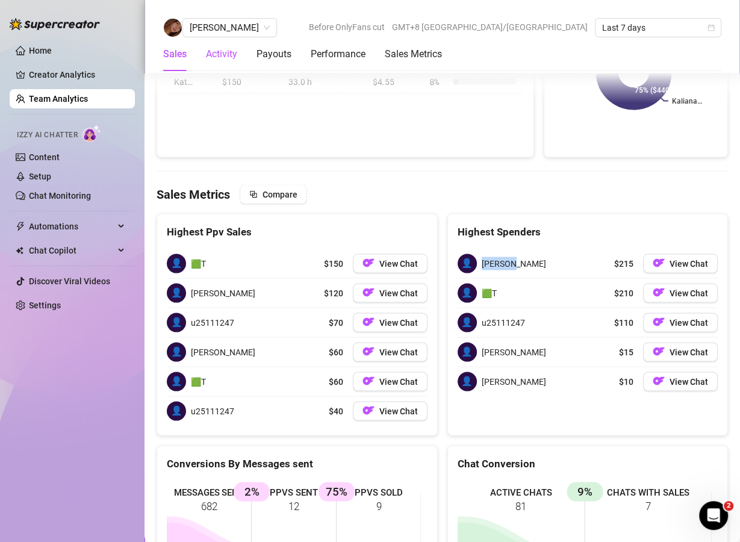
scroll to position [1766, 0]
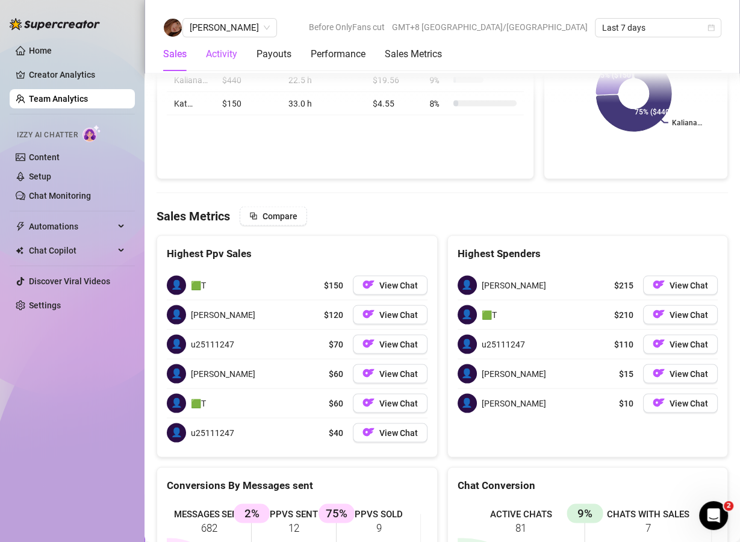
click at [224, 55] on div "Activity" at bounding box center [221, 54] width 31 height 14
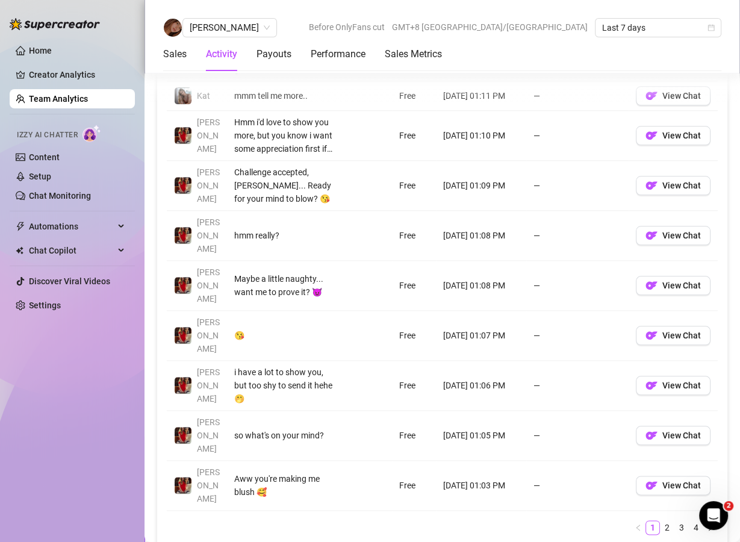
scroll to position [908, 0]
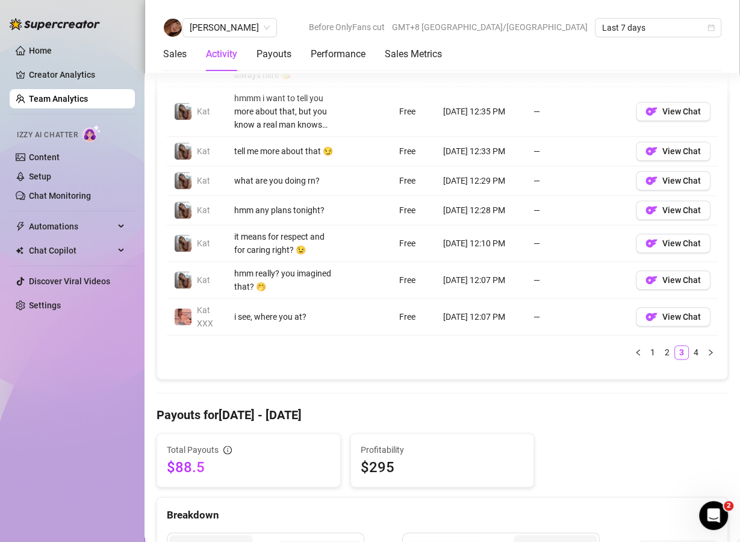
scroll to position [1052, 0]
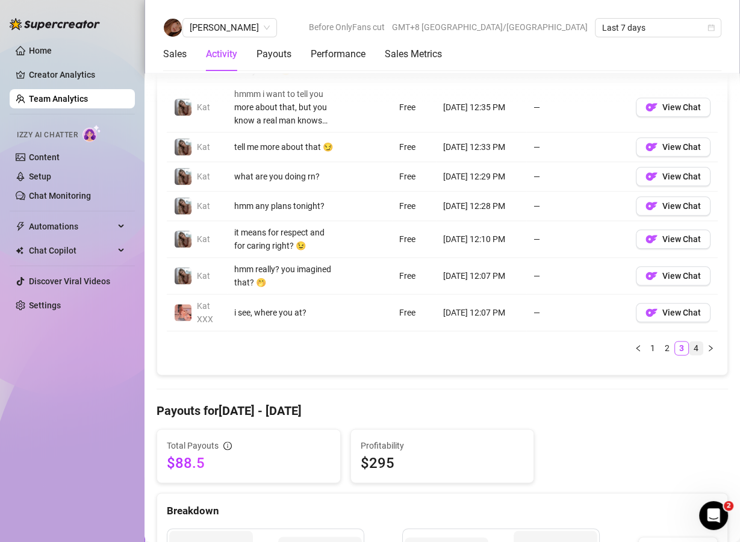
click at [689, 344] on link "4" at bounding box center [695, 347] width 13 height 13
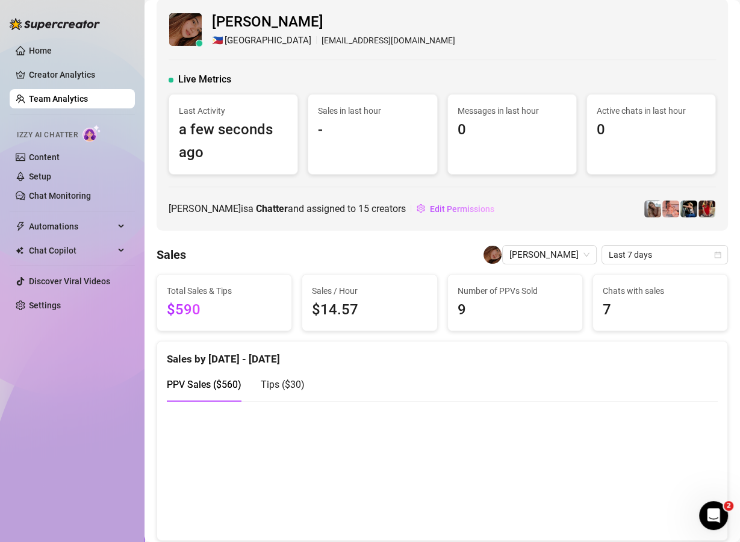
scroll to position [0, 0]
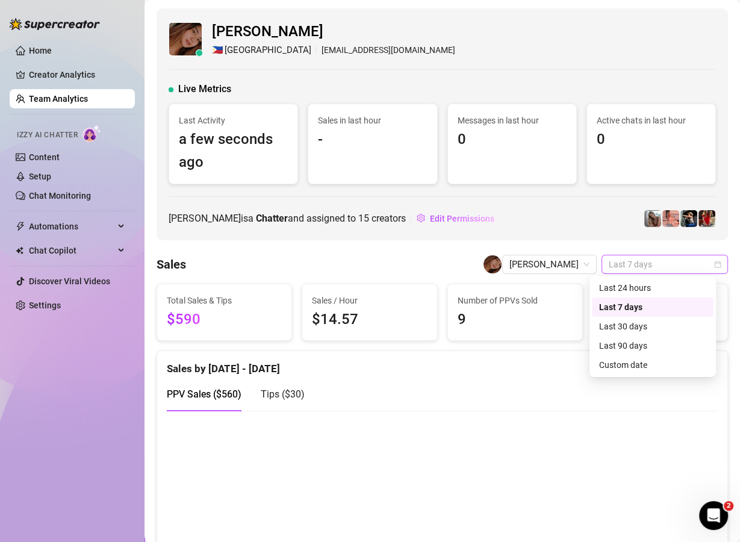
click at [681, 256] on span "Last 7 days" at bounding box center [665, 264] width 112 height 18
click at [630, 367] on div "Custom date" at bounding box center [652, 364] width 107 height 13
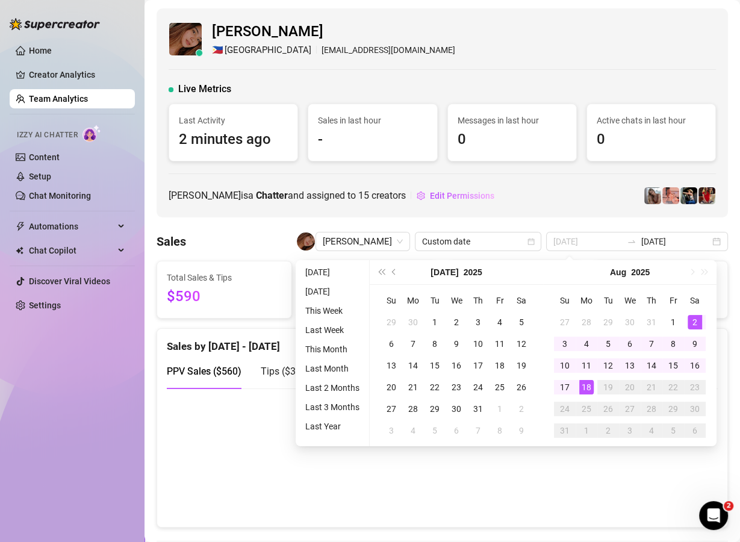
type input "[DATE]"
click at [703, 326] on td "2" at bounding box center [695, 322] width 22 height 22
type input "[DATE]"
click at [677, 346] on div "8" at bounding box center [673, 344] width 14 height 14
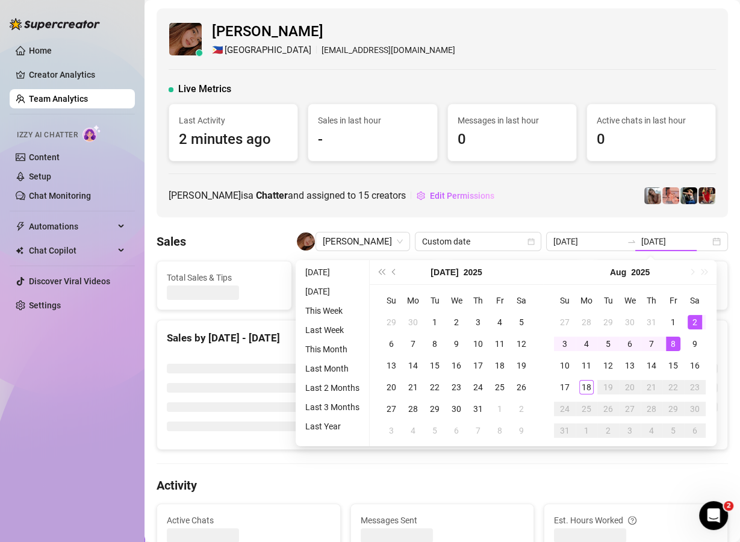
type input "[DATE]"
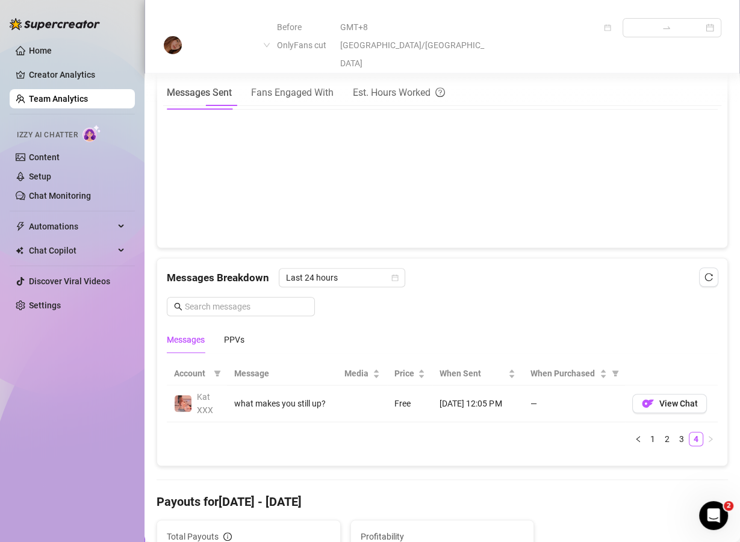
scroll to position [625, 0]
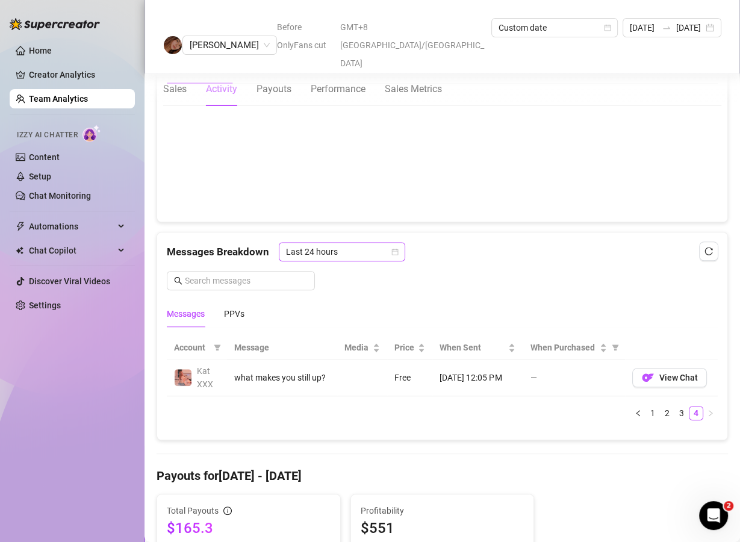
click at [395, 251] on icon "calendar" at bounding box center [394, 251] width 7 height 7
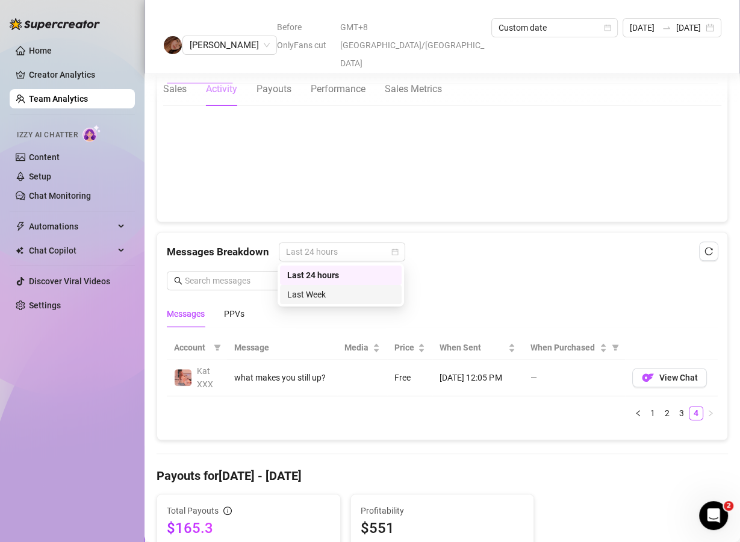
click at [376, 299] on div "Last Week" at bounding box center [340, 294] width 107 height 13
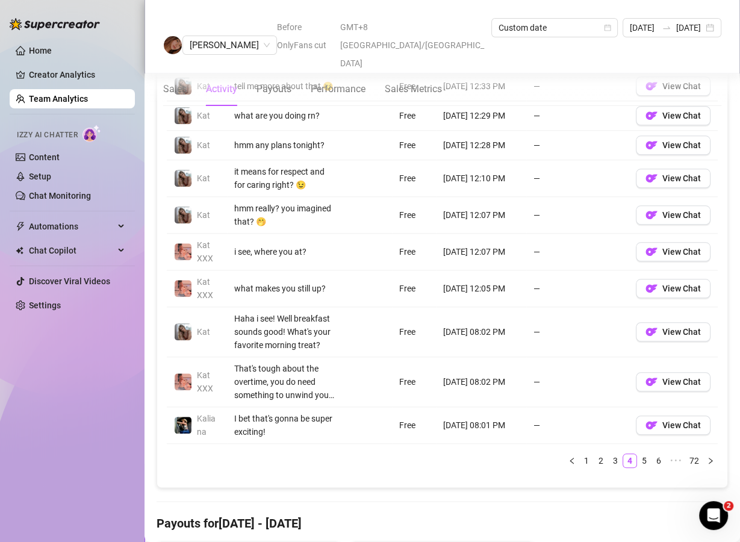
scroll to position [914, 0]
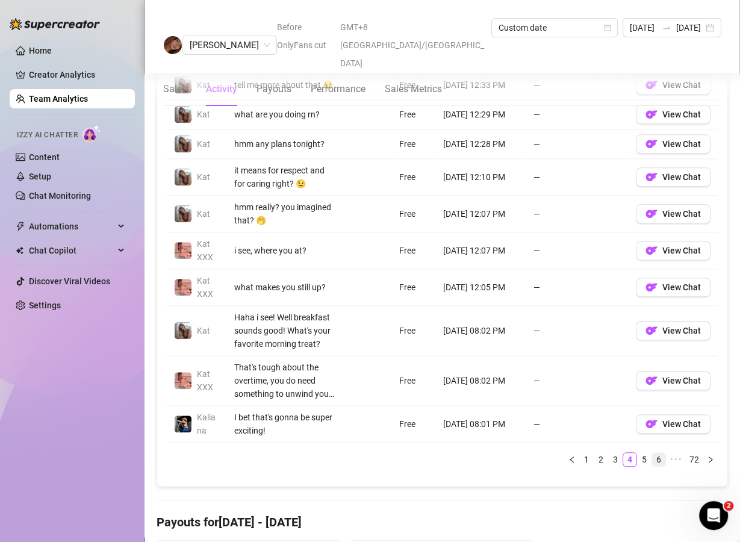
click at [652, 464] on link "6" at bounding box center [658, 459] width 13 height 13
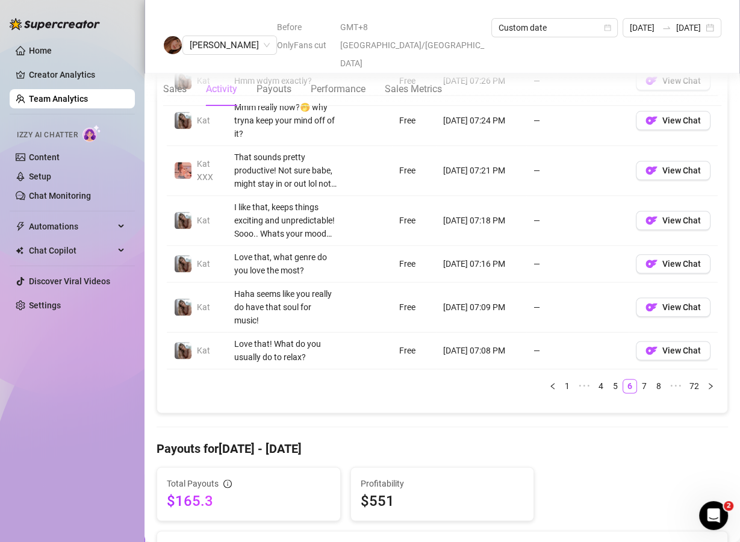
scroll to position [1059, 0]
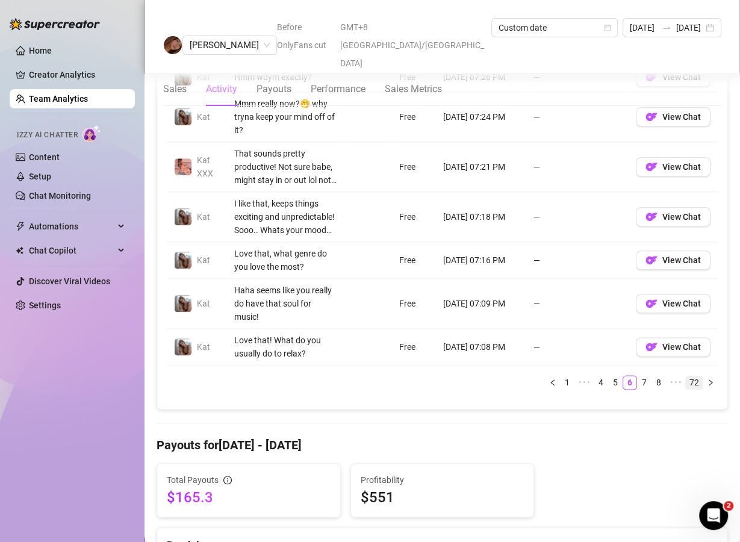
click at [686, 389] on link "72" at bounding box center [694, 382] width 17 height 13
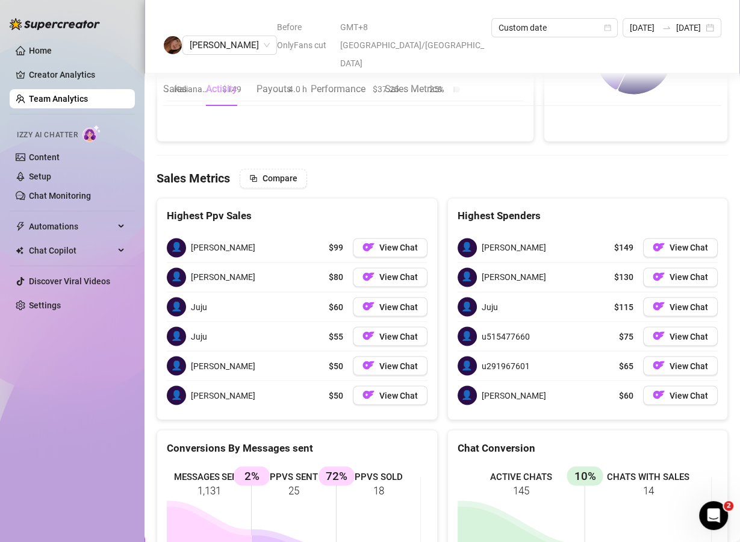
scroll to position [1637, 0]
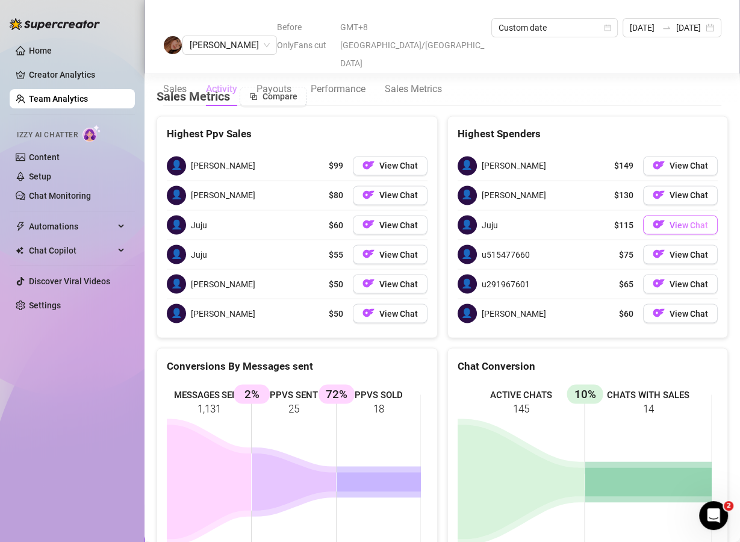
click at [653, 234] on button "View Chat" at bounding box center [680, 224] width 75 height 19
